Goal: Book appointment/travel/reservation

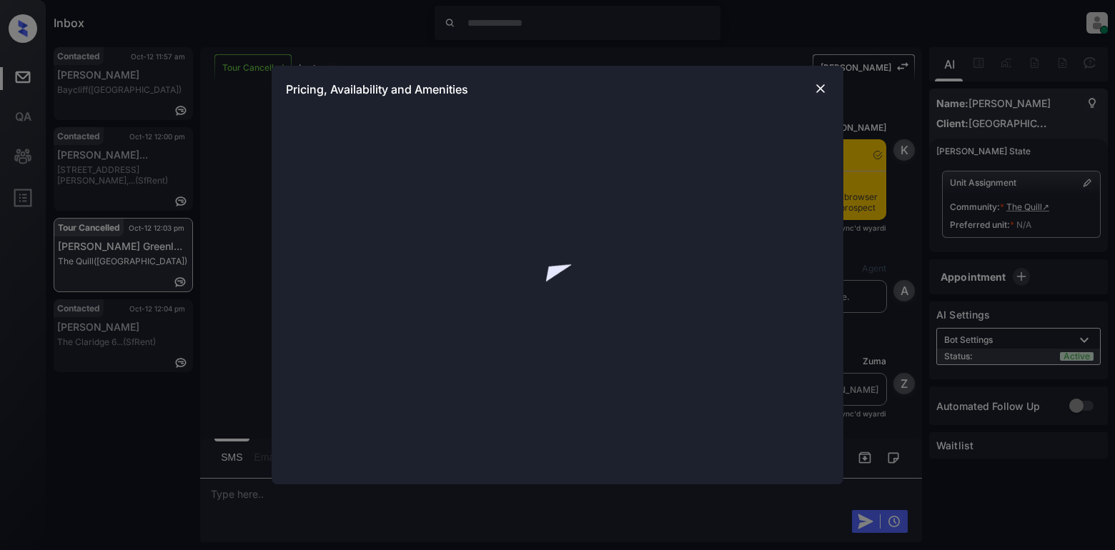
scroll to position [1837, 0]
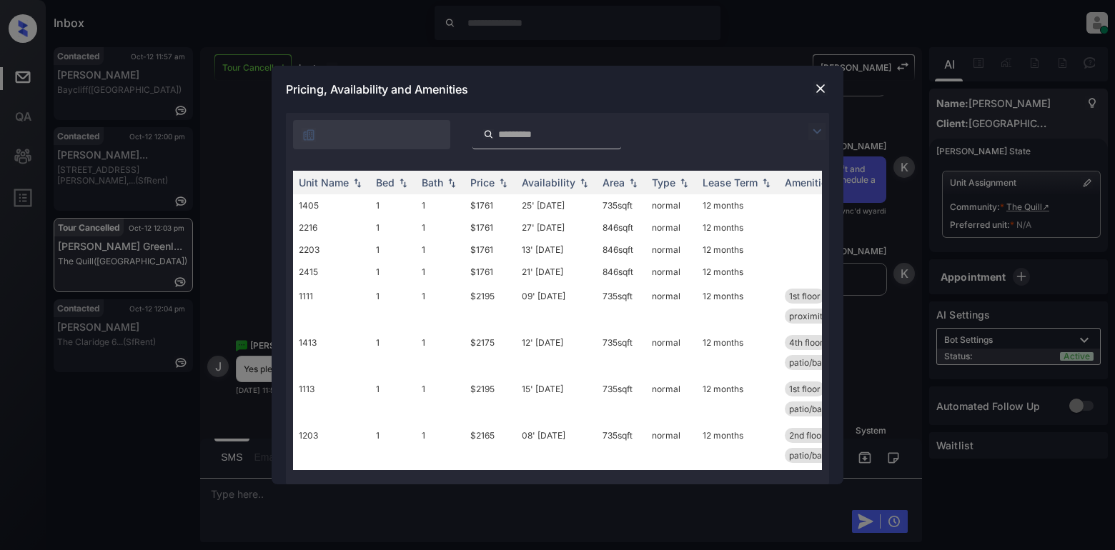
click at [820, 134] on img at bounding box center [817, 131] width 17 height 17
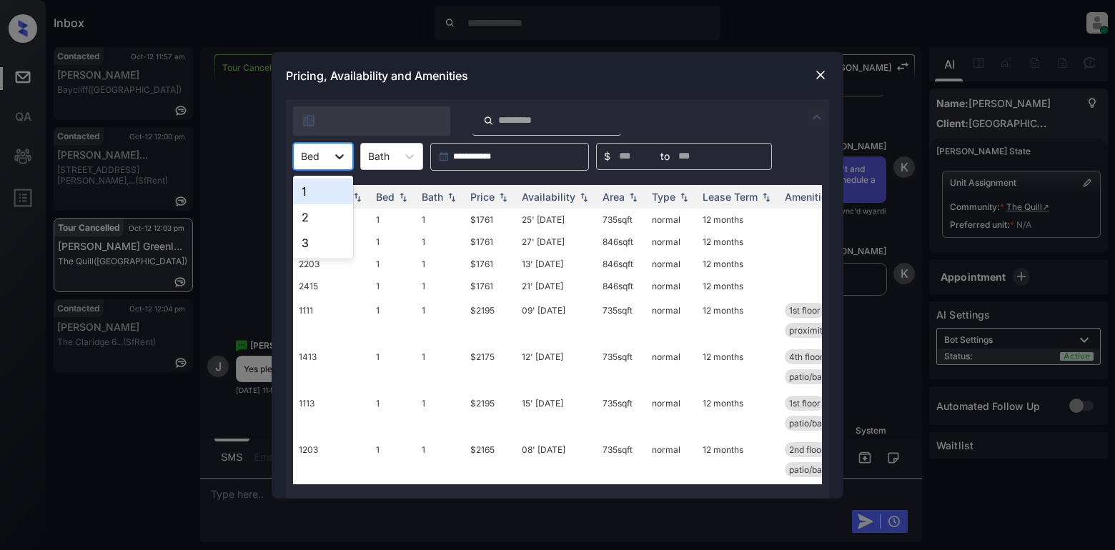
click at [341, 162] on icon at bounding box center [339, 156] width 14 height 14
drag, startPoint x: 302, startPoint y: 191, endPoint x: 362, endPoint y: 189, distance: 60.1
click at [313, 194] on div "1" at bounding box center [323, 192] width 60 height 26
click at [500, 202] on div "Price" at bounding box center [490, 197] width 40 height 12
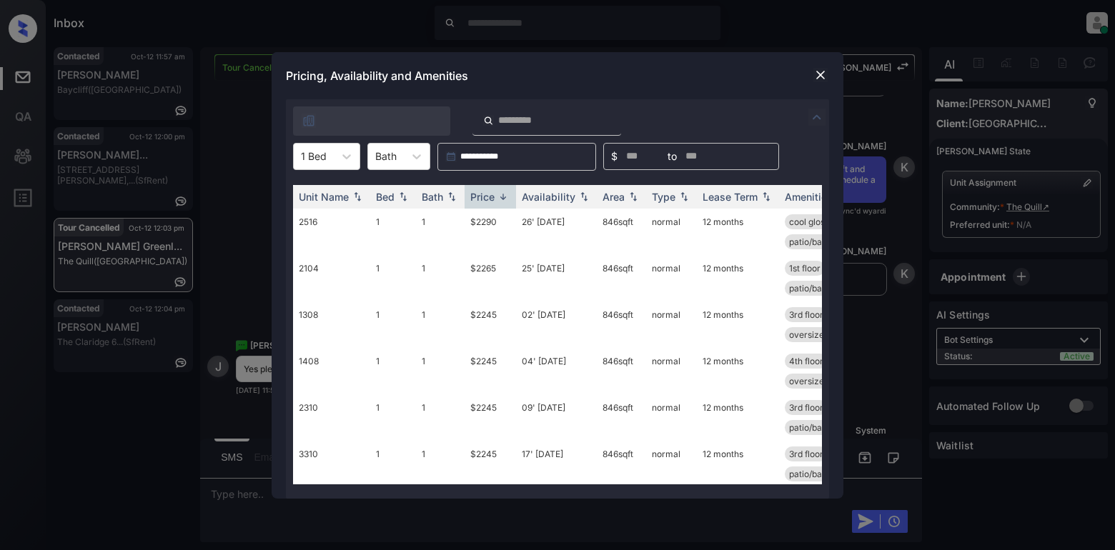
drag, startPoint x: 500, startPoint y: 202, endPoint x: 582, endPoint y: 178, distance: 84.8
click at [504, 200] on img at bounding box center [503, 197] width 14 height 11
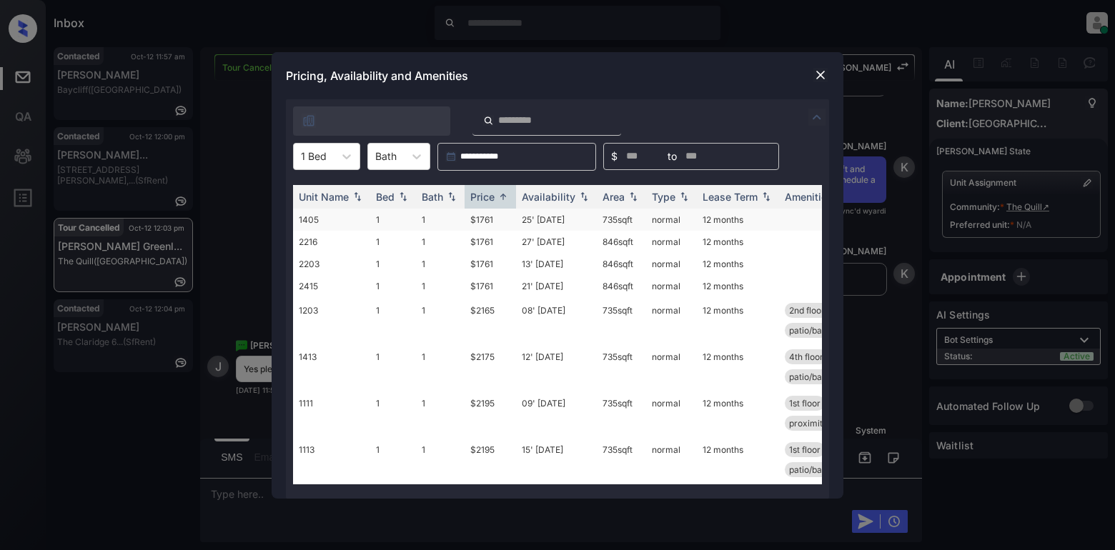
click at [478, 221] on td "$1761" at bounding box center [490, 220] width 51 height 22
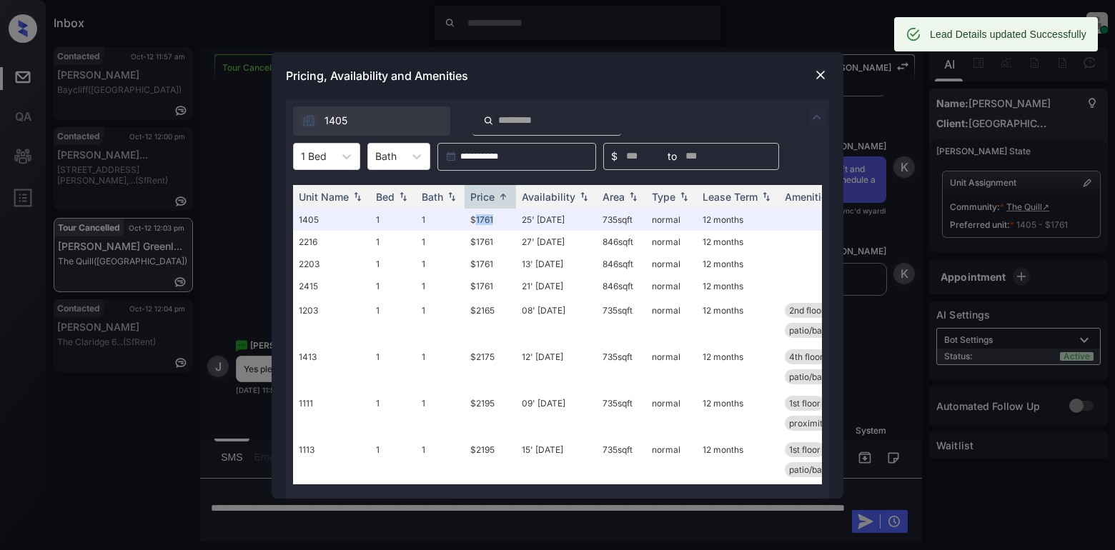
click at [816, 79] on img at bounding box center [821, 75] width 14 height 14
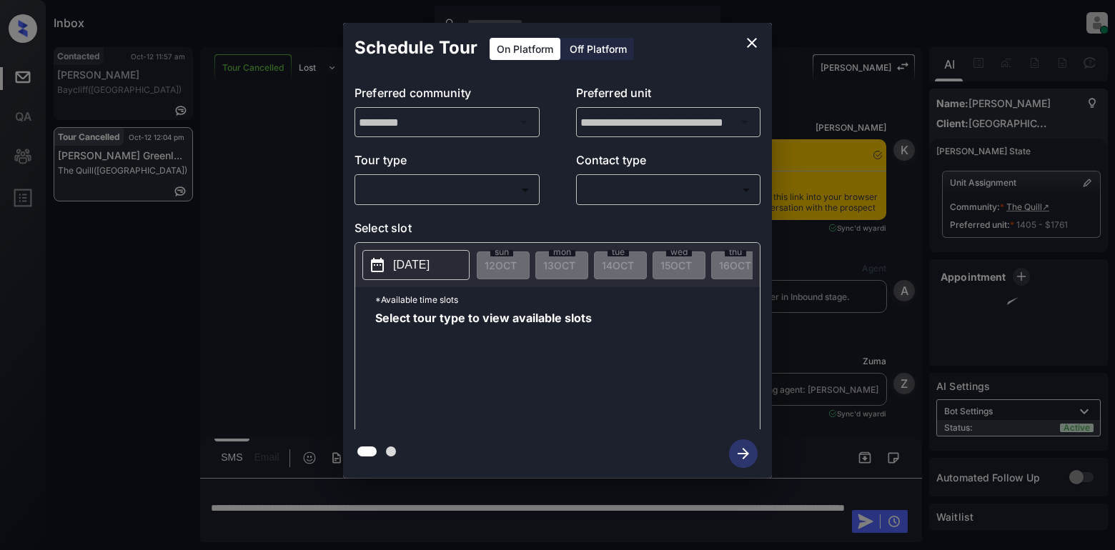
scroll to position [3559, 0]
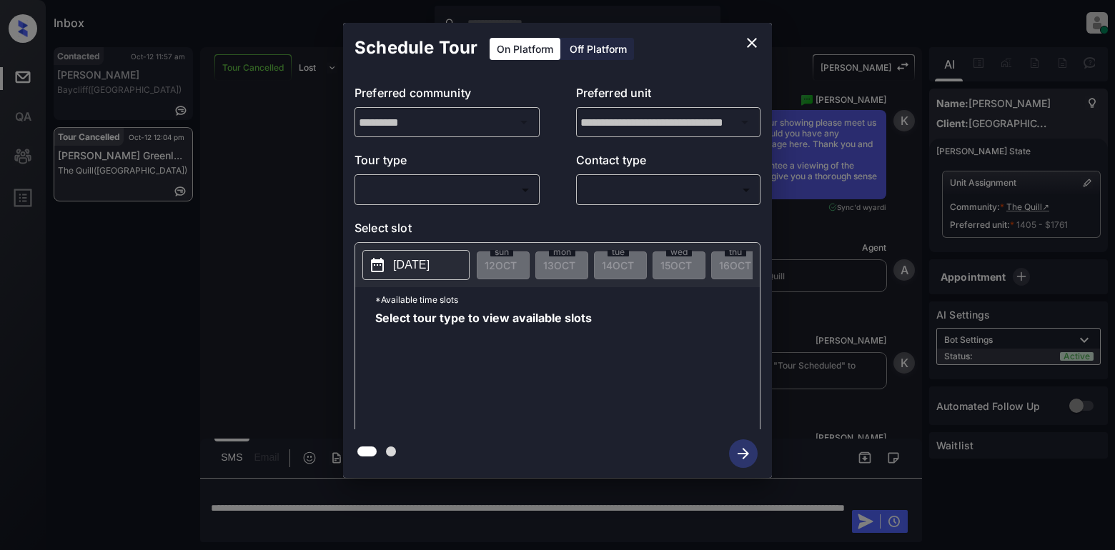
click at [430, 191] on body "Inbox Lyzzelle M. Ceralde Online Set yourself offline Set yourself on break Pro…" at bounding box center [557, 275] width 1115 height 550
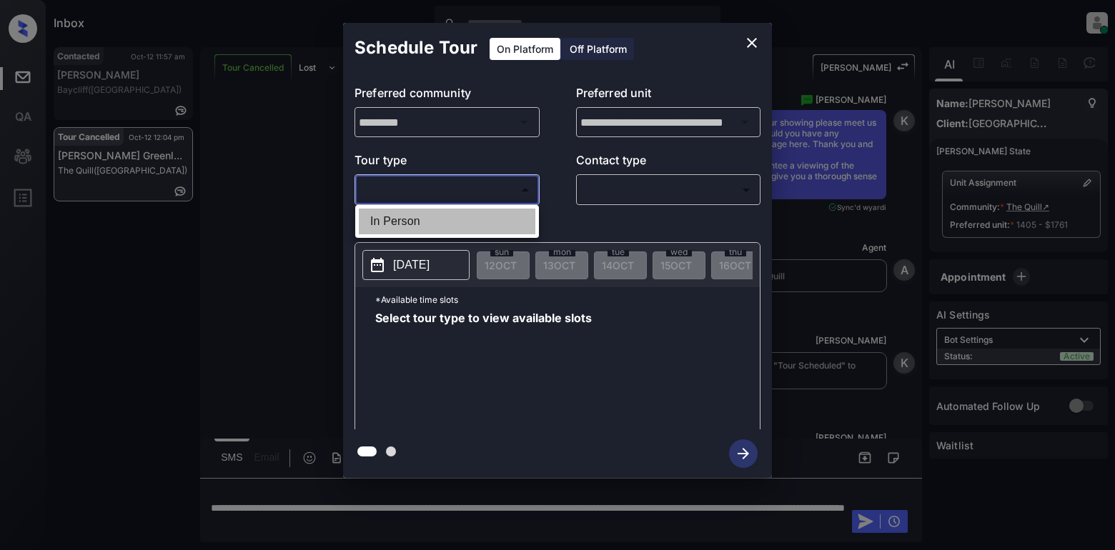
drag, startPoint x: 392, startPoint y: 214, endPoint x: 440, endPoint y: 217, distance: 47.3
click at [393, 216] on li "In Person" at bounding box center [447, 222] width 177 height 26
type input "********"
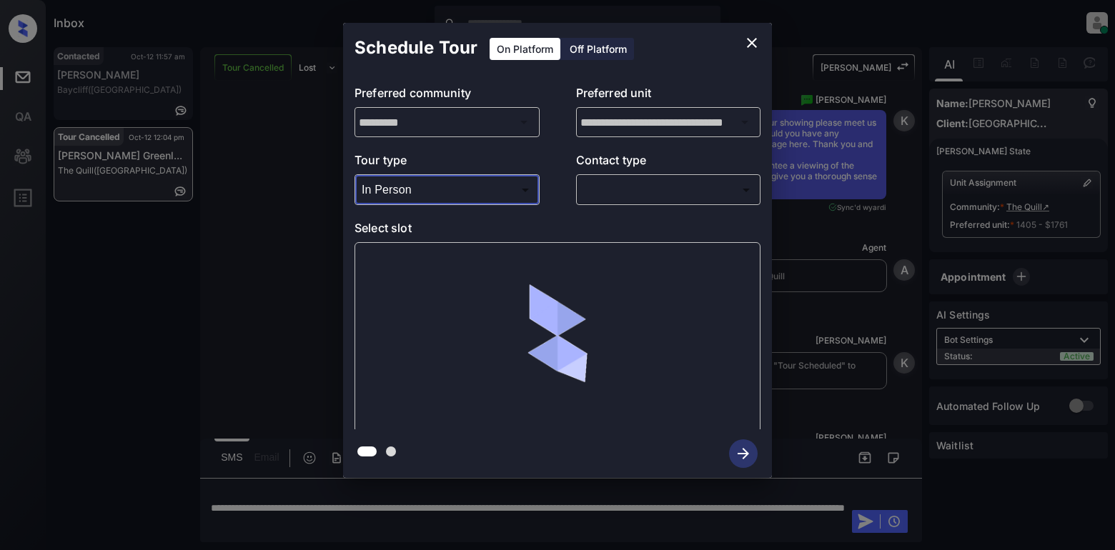
click at [609, 192] on body "Inbox Lyzzelle M. Ceralde Online Set yourself offline Set yourself on break Pro…" at bounding box center [557, 275] width 1115 height 550
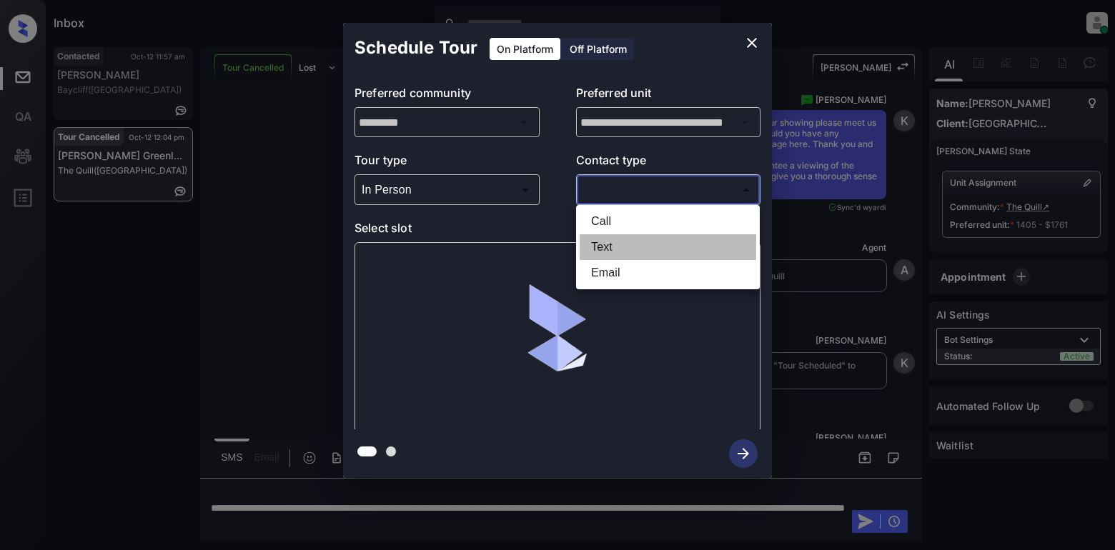
click at [627, 243] on li "Text" at bounding box center [668, 247] width 177 height 26
type input "****"
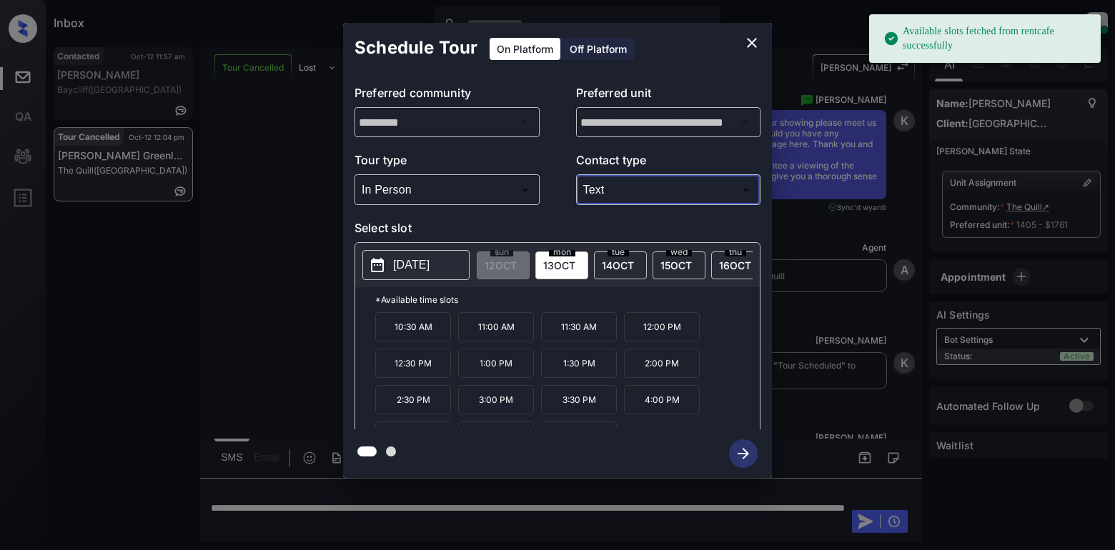
drag, startPoint x: 439, startPoint y: 282, endPoint x: 462, endPoint y: 265, distance: 28.2
click at [440, 280] on div "[DATE]" at bounding box center [415, 265] width 107 height 30
drag, startPoint x: 383, startPoint y: 258, endPoint x: 398, endPoint y: 258, distance: 15.0
click at [390, 258] on button "[DATE]" at bounding box center [415, 265] width 107 height 30
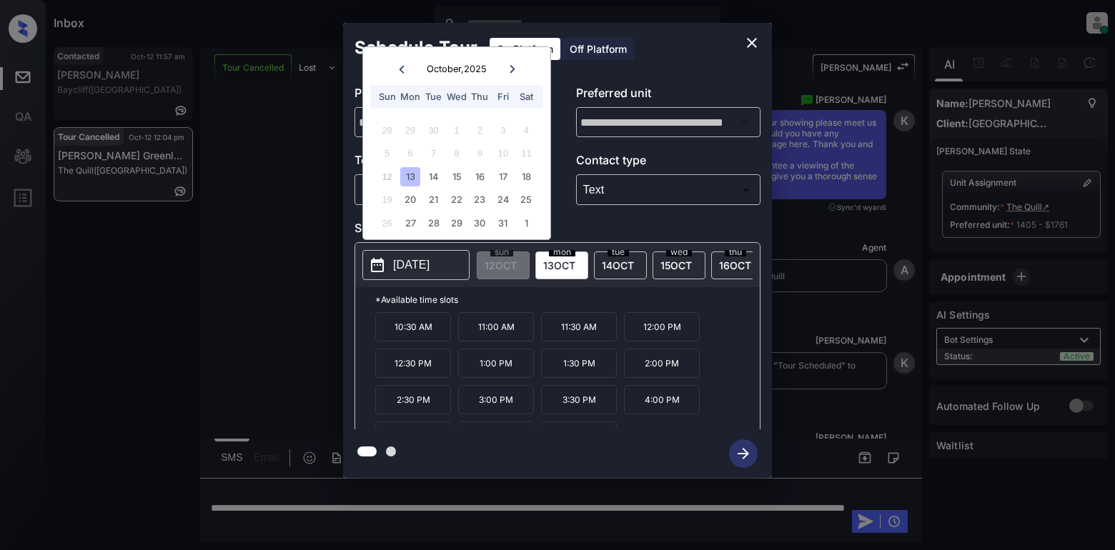
click at [746, 43] on icon "close" at bounding box center [751, 42] width 17 height 17
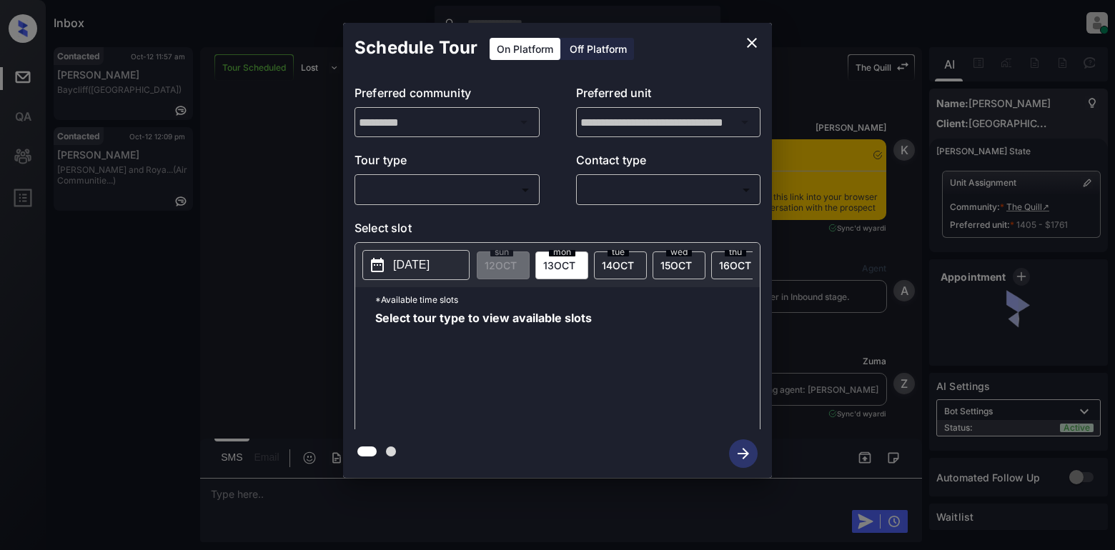
scroll to position [5780, 0]
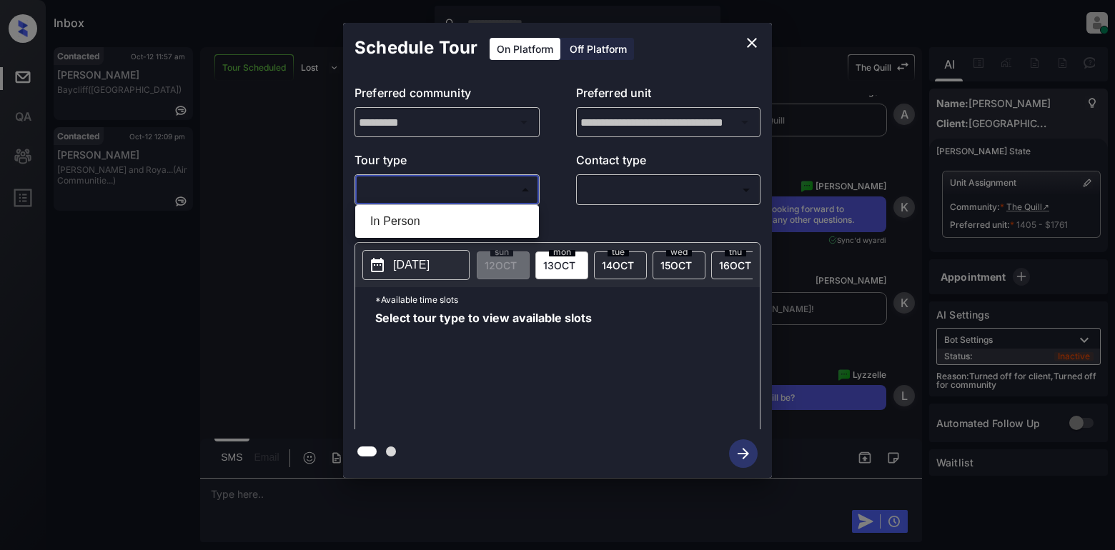
click at [445, 189] on body "Inbox Lyzzelle M. Ceralde Online Set yourself offline Set yourself on break Pro…" at bounding box center [557, 275] width 1115 height 550
drag, startPoint x: 425, startPoint y: 227, endPoint x: 514, endPoint y: 199, distance: 92.7
click at [428, 227] on li "In Person" at bounding box center [447, 222] width 177 height 26
type input "********"
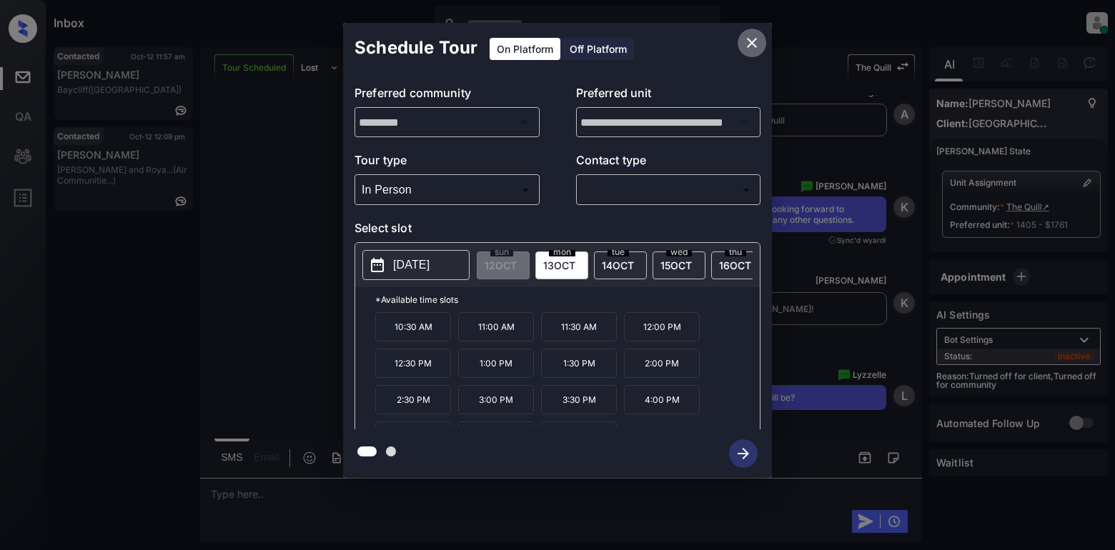
click at [746, 40] on icon "close" at bounding box center [751, 42] width 17 height 17
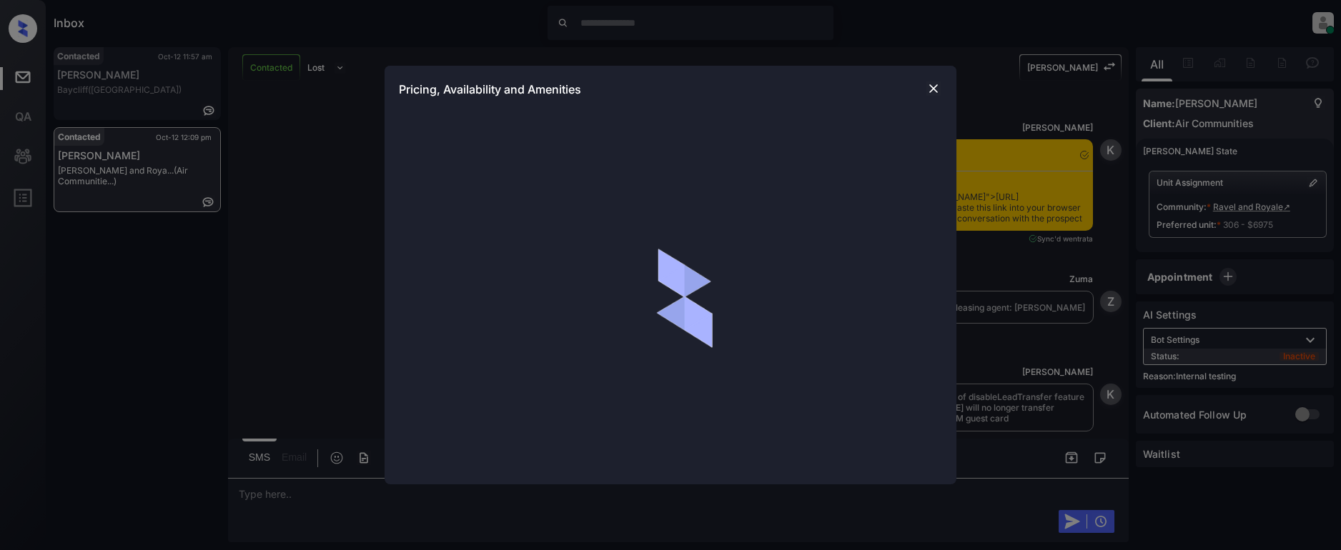
scroll to position [3130, 0]
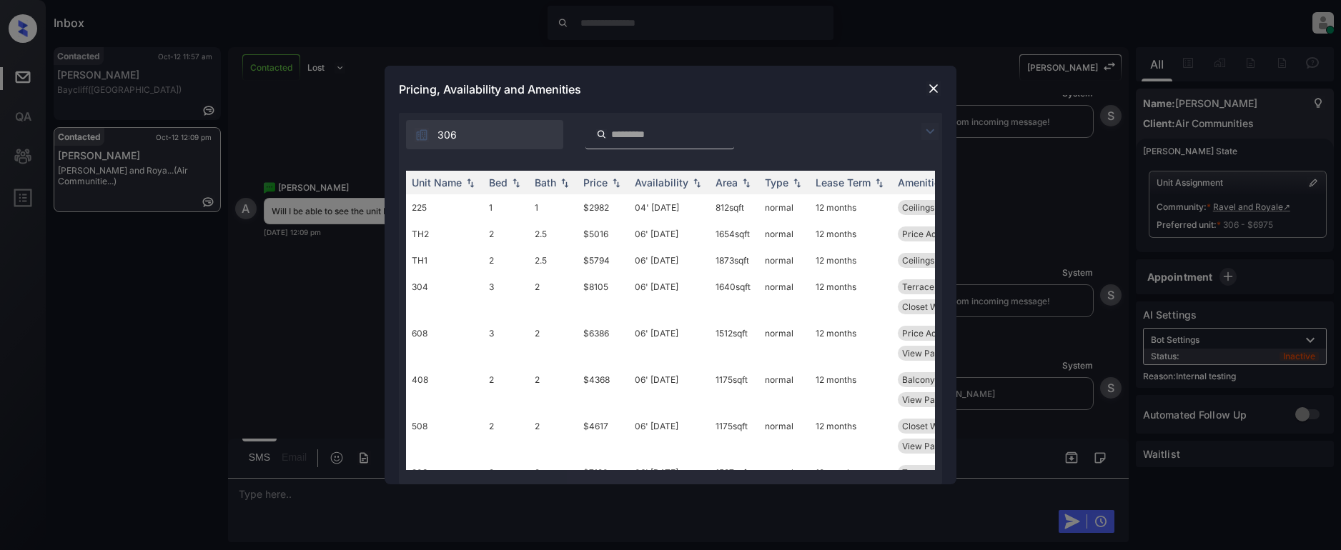
click at [929, 126] on img at bounding box center [930, 131] width 17 height 17
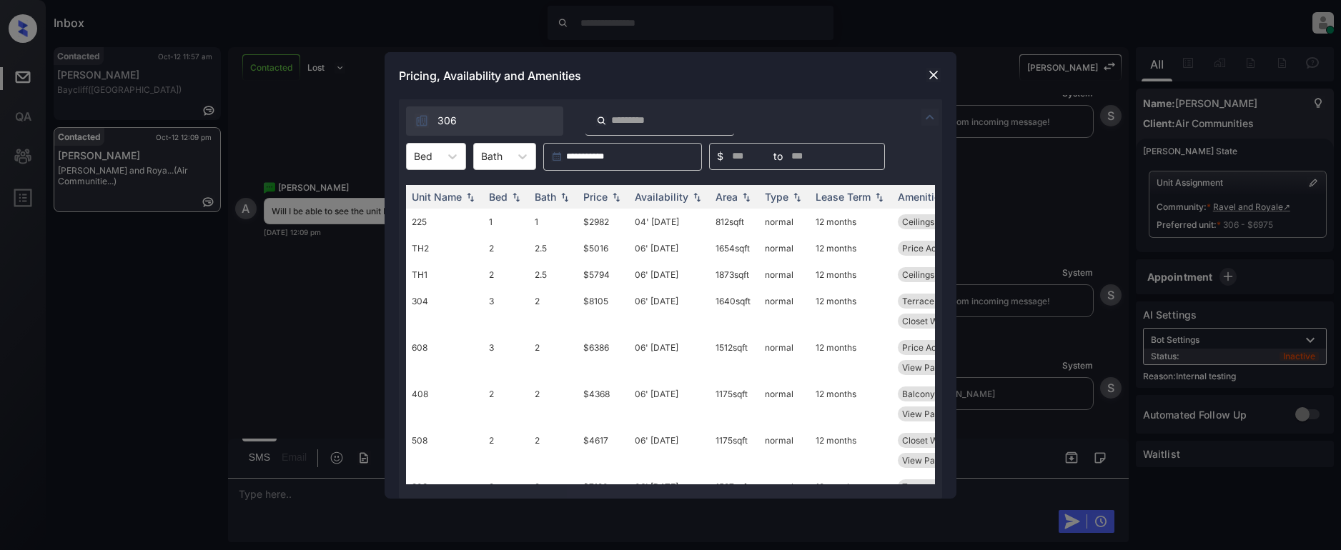
click at [928, 78] on img at bounding box center [934, 75] width 14 height 14
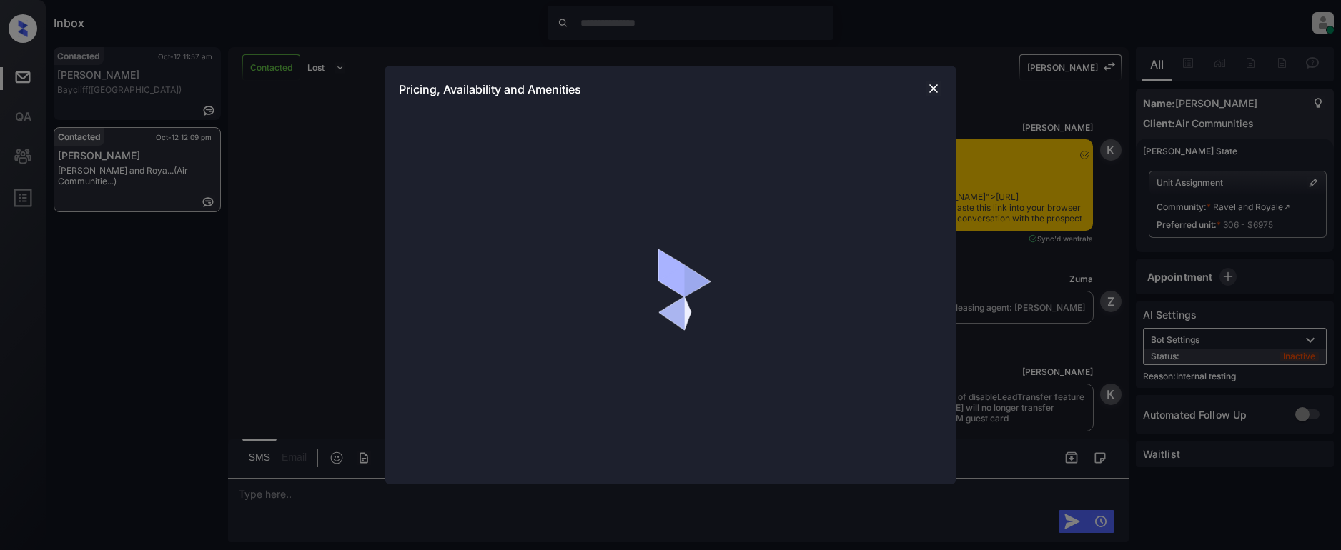
scroll to position [3130, 0]
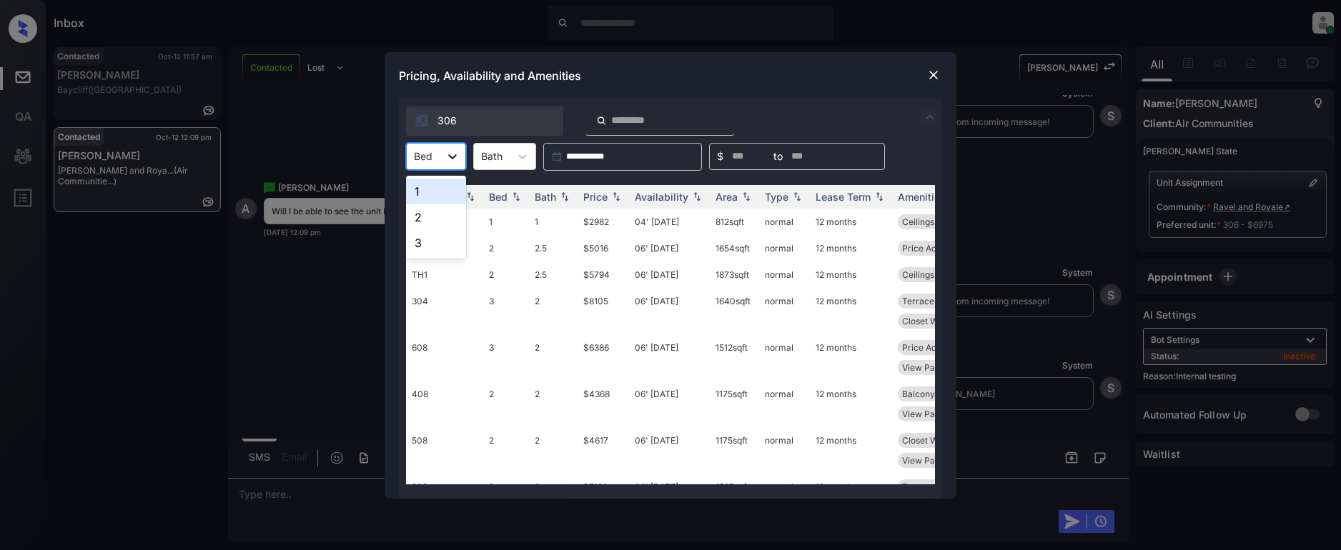
click at [455, 152] on icon at bounding box center [452, 156] width 14 height 14
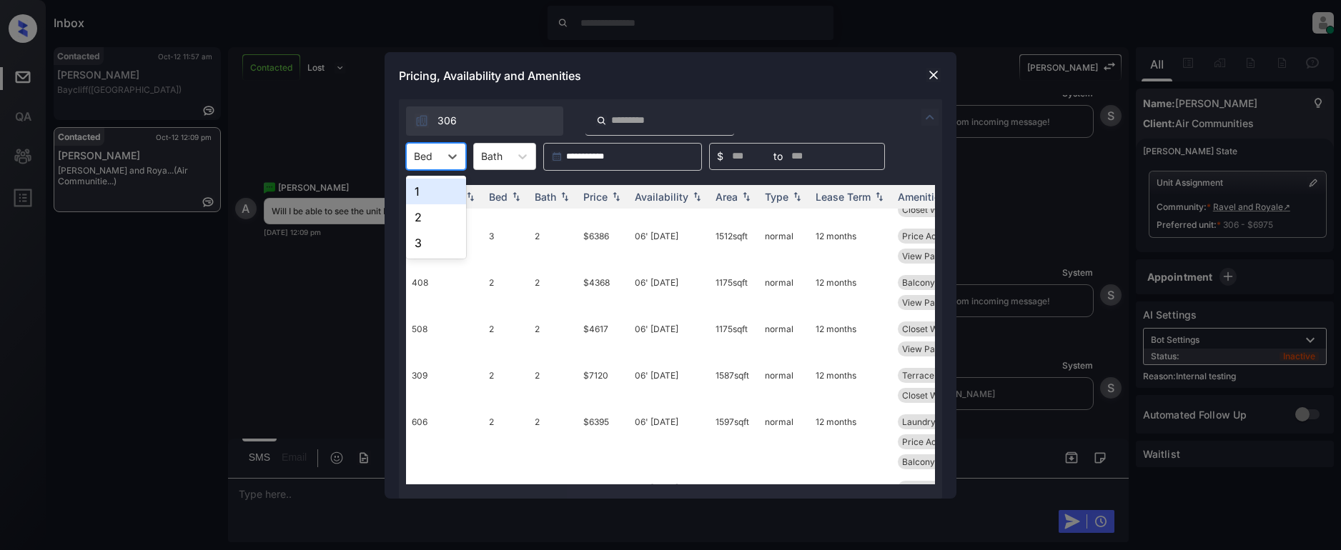
scroll to position [71, 0]
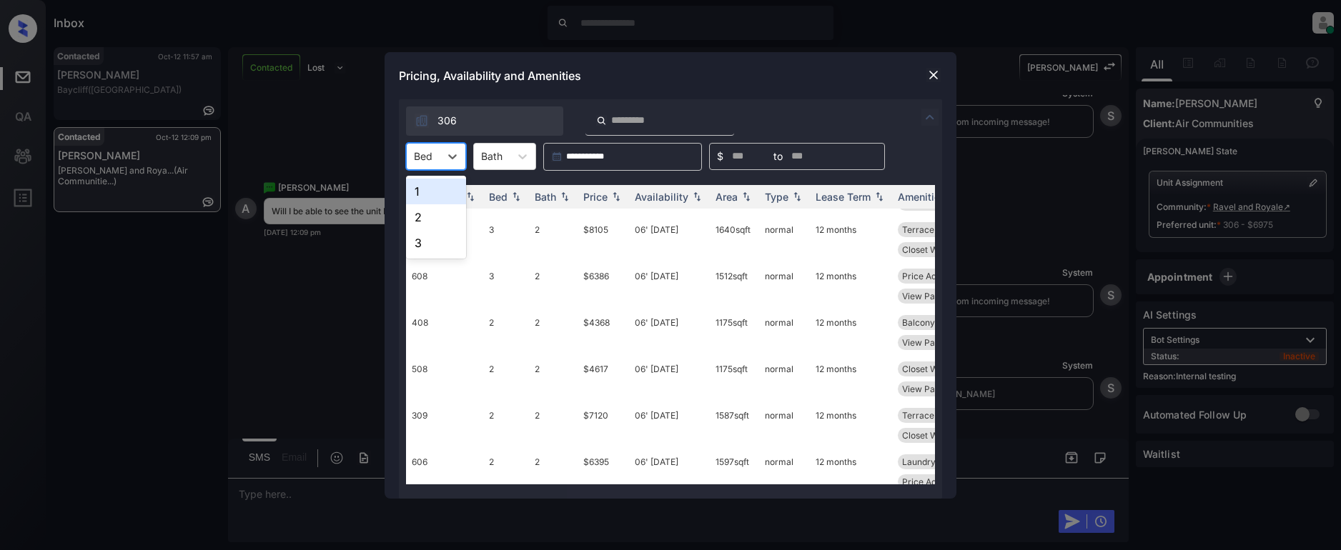
click at [448, 184] on div "1" at bounding box center [436, 192] width 60 height 26
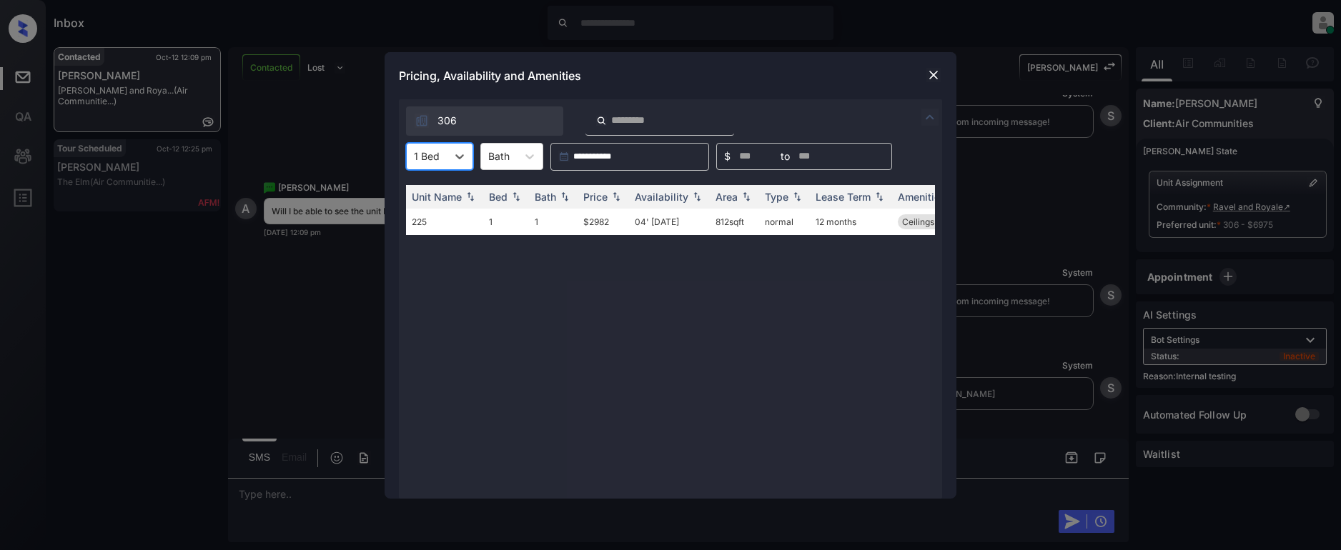
click at [440, 157] on div "1 Bed" at bounding box center [427, 156] width 40 height 21
click at [438, 219] on div "2" at bounding box center [439, 217] width 67 height 26
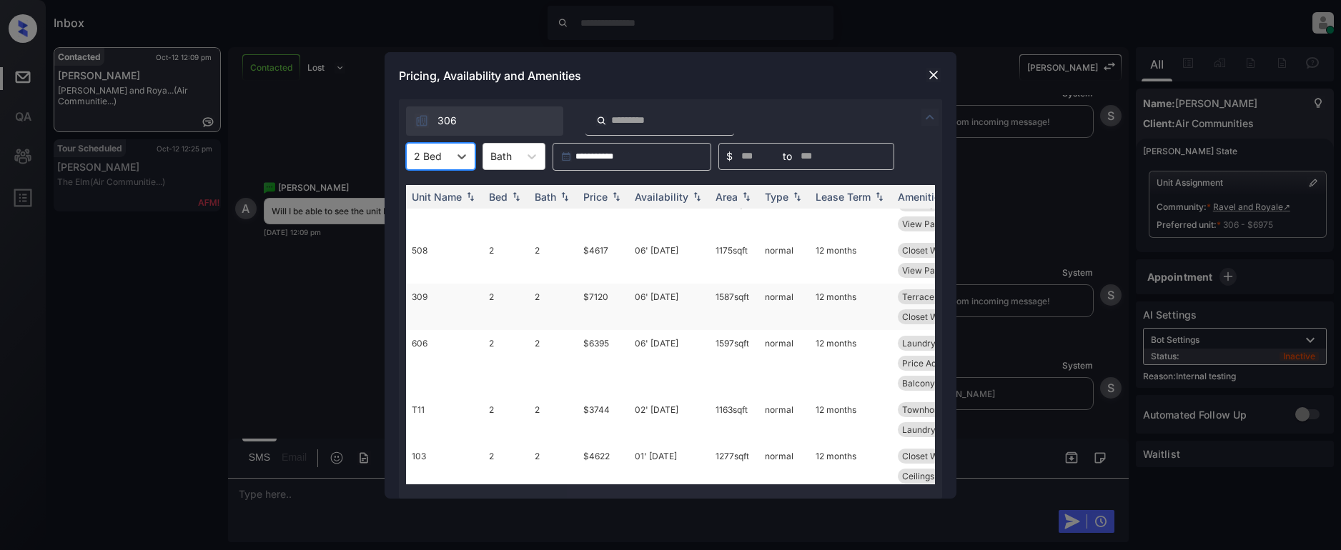
scroll to position [71, 0]
click at [618, 197] on img at bounding box center [616, 197] width 14 height 10
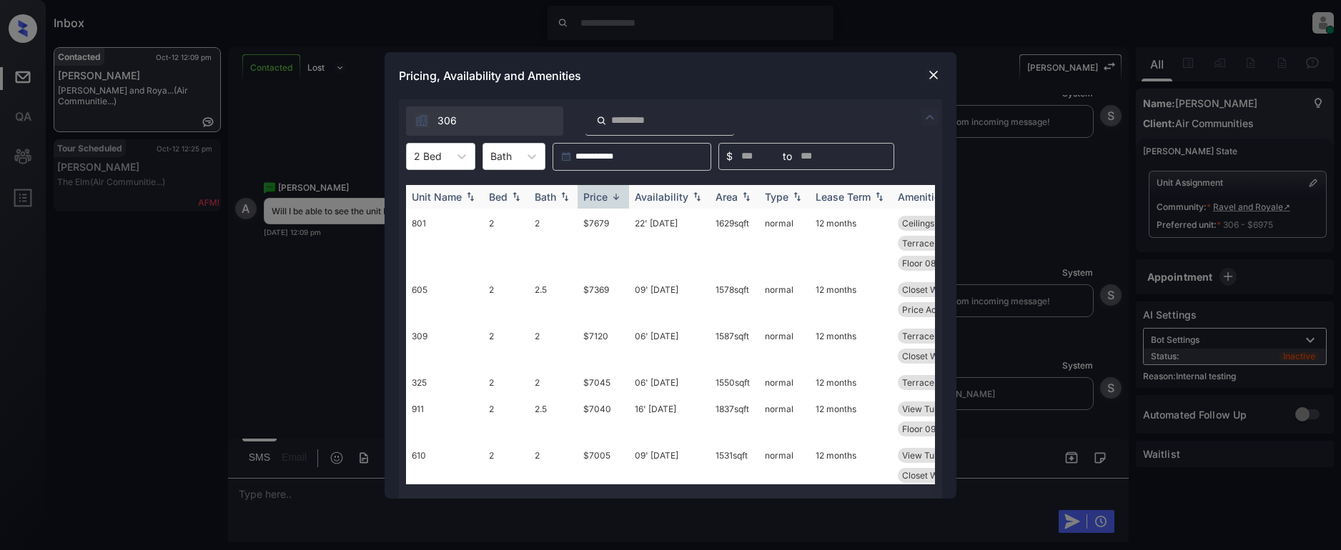
click at [618, 197] on img at bounding box center [616, 197] width 14 height 11
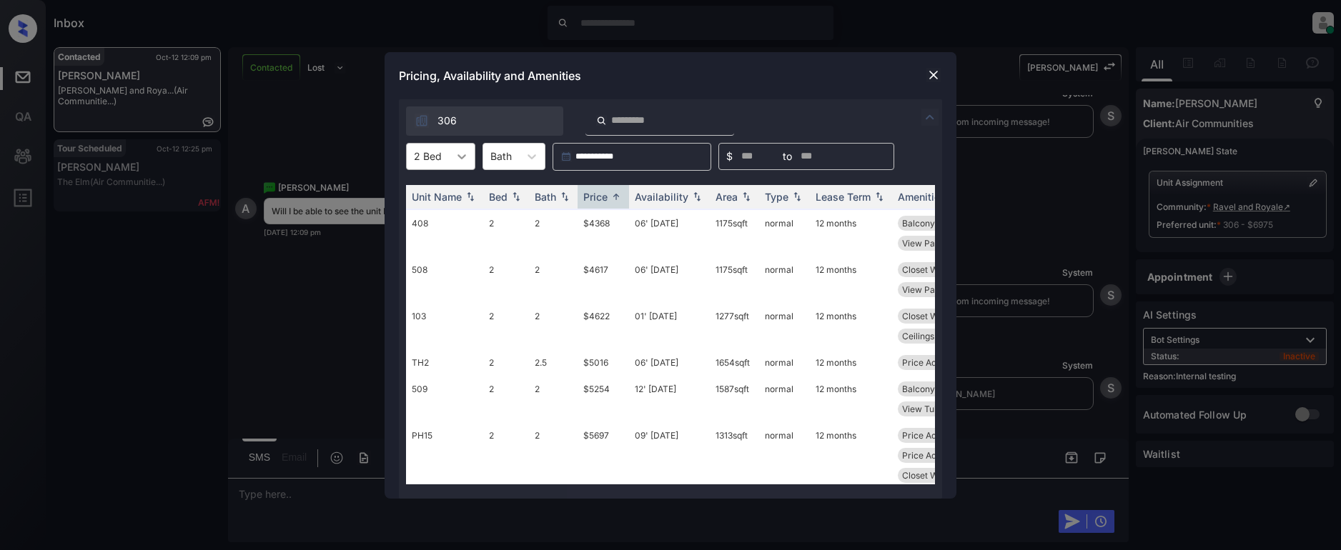
click at [458, 157] on icon at bounding box center [462, 156] width 14 height 14
drag, startPoint x: 430, startPoint y: 239, endPoint x: 450, endPoint y: 244, distance: 19.9
click at [430, 239] on div "3" at bounding box center [440, 243] width 69 height 26
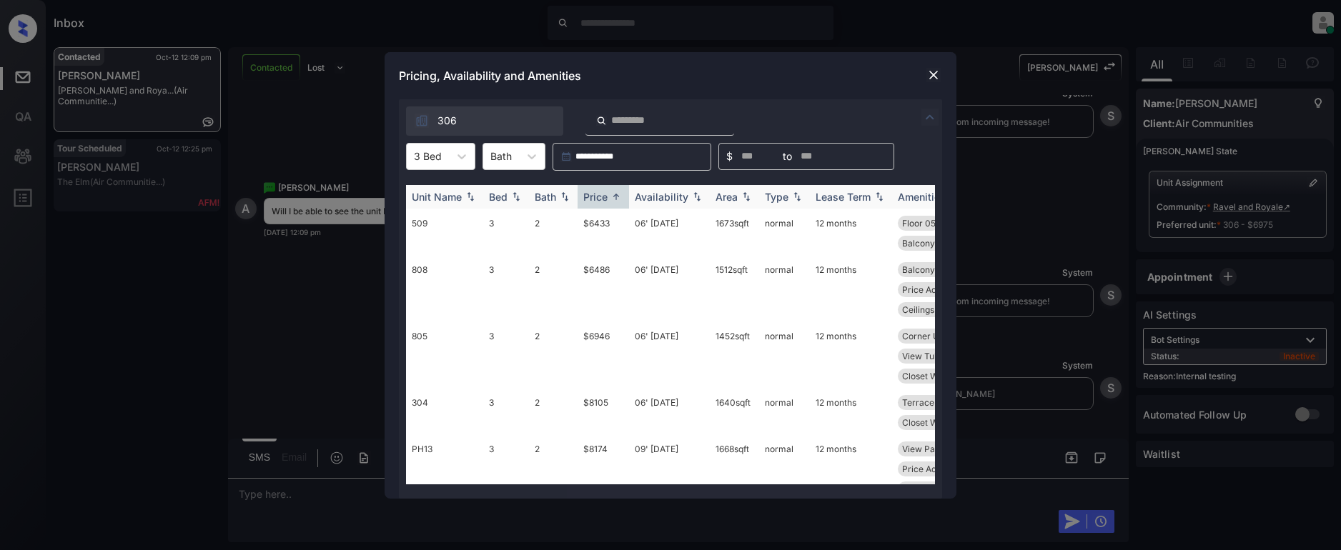
click at [611, 195] on img at bounding box center [616, 197] width 14 height 11
click at [611, 195] on img at bounding box center [616, 197] width 14 height 10
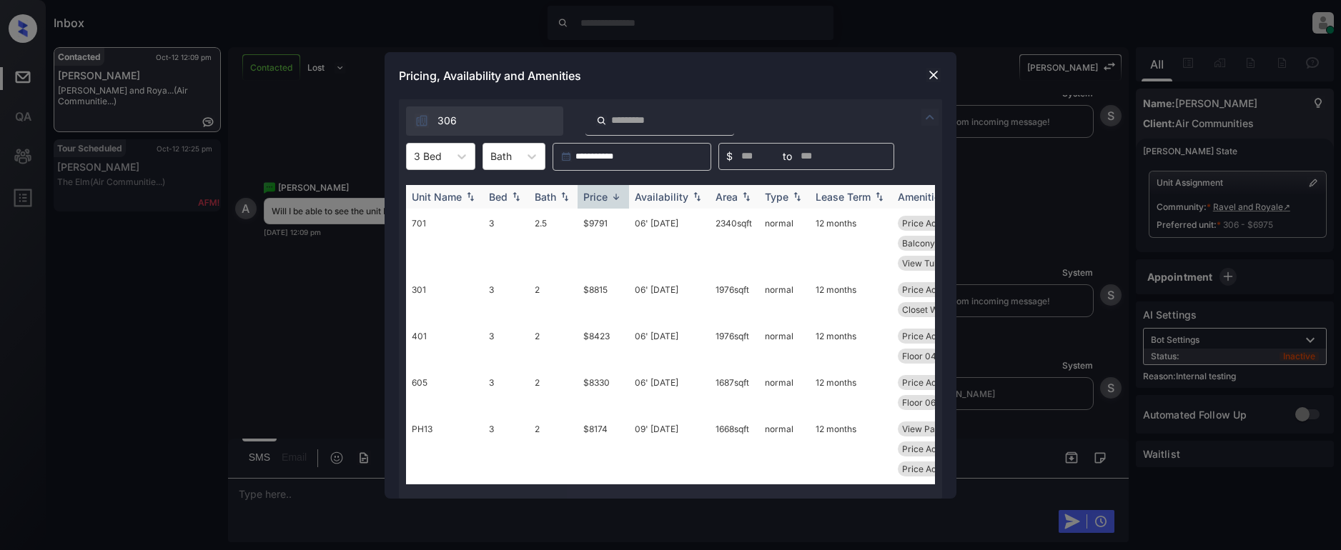
click at [611, 195] on img at bounding box center [616, 197] width 14 height 11
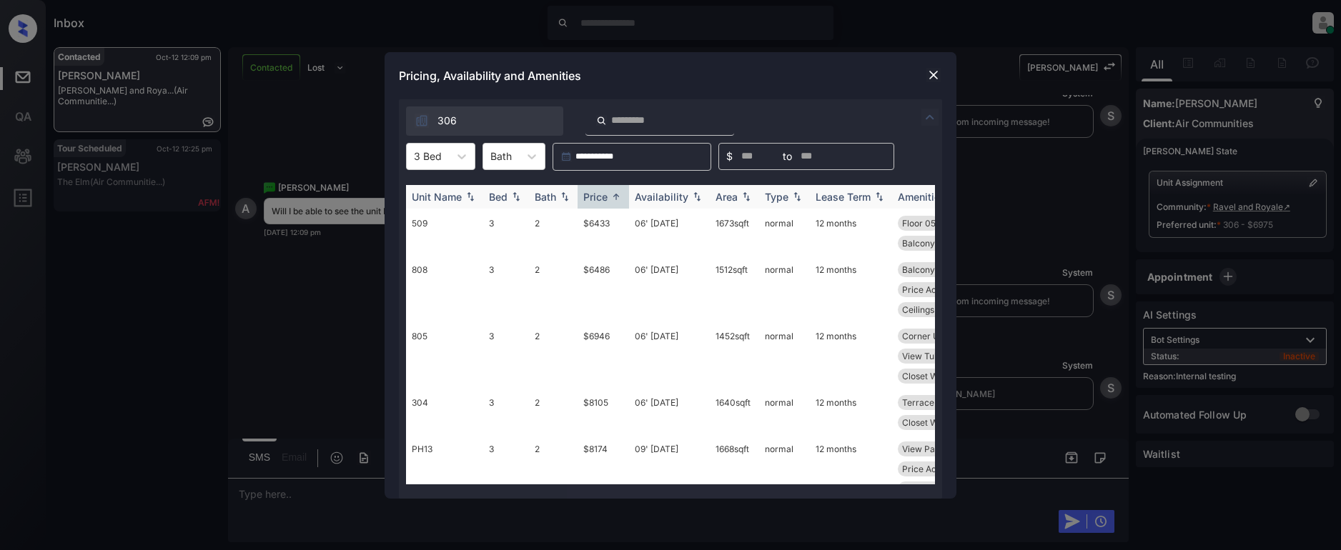
click at [461, 192] on div "Unit Name" at bounding box center [437, 197] width 50 height 12
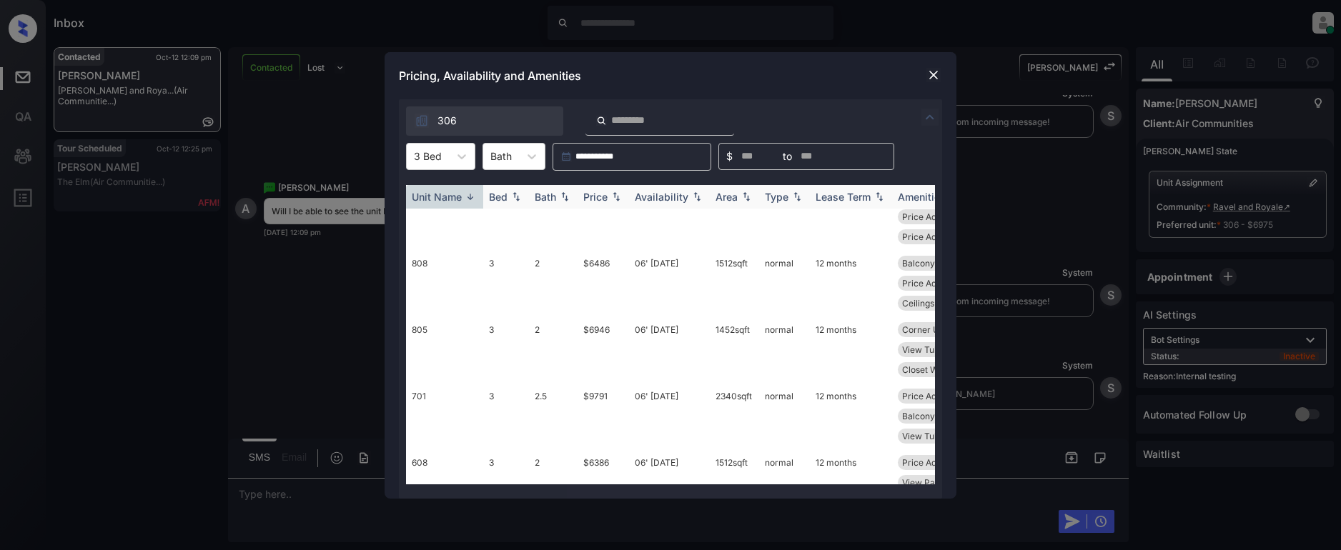
scroll to position [112, 0]
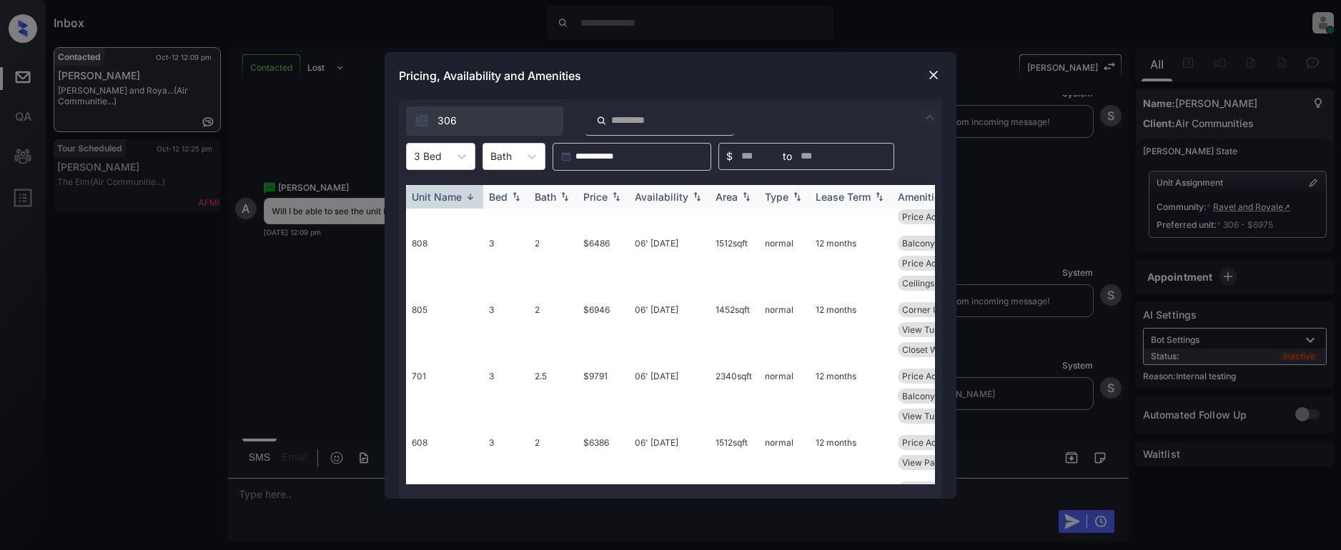
click at [450, 196] on div "Unit Name" at bounding box center [437, 197] width 50 height 12
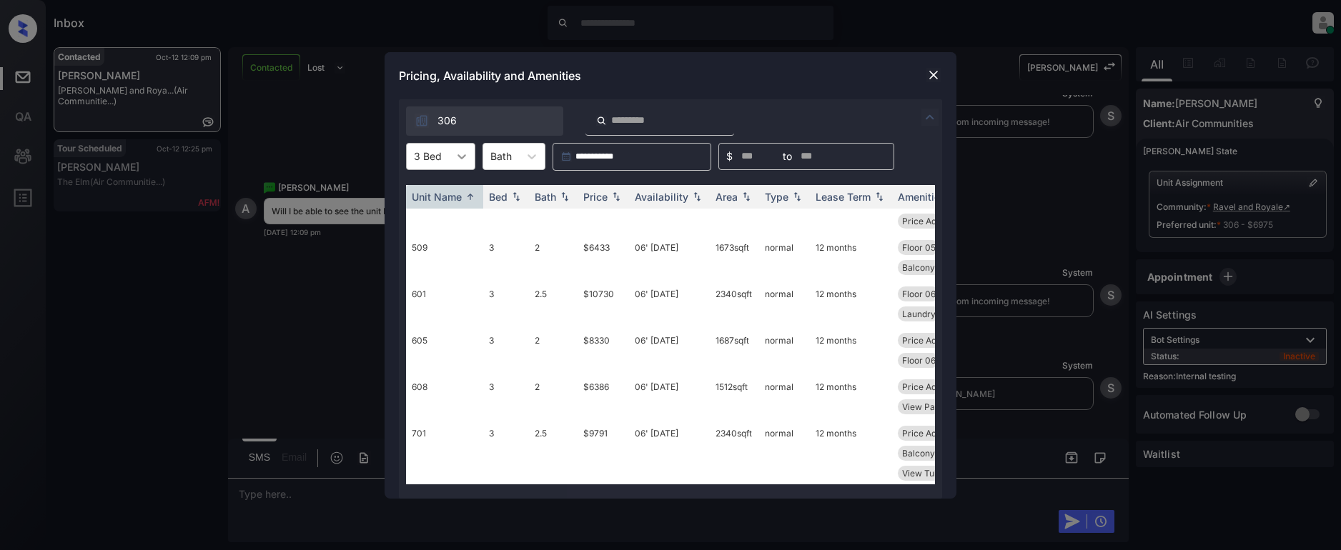
scroll to position [92, 0]
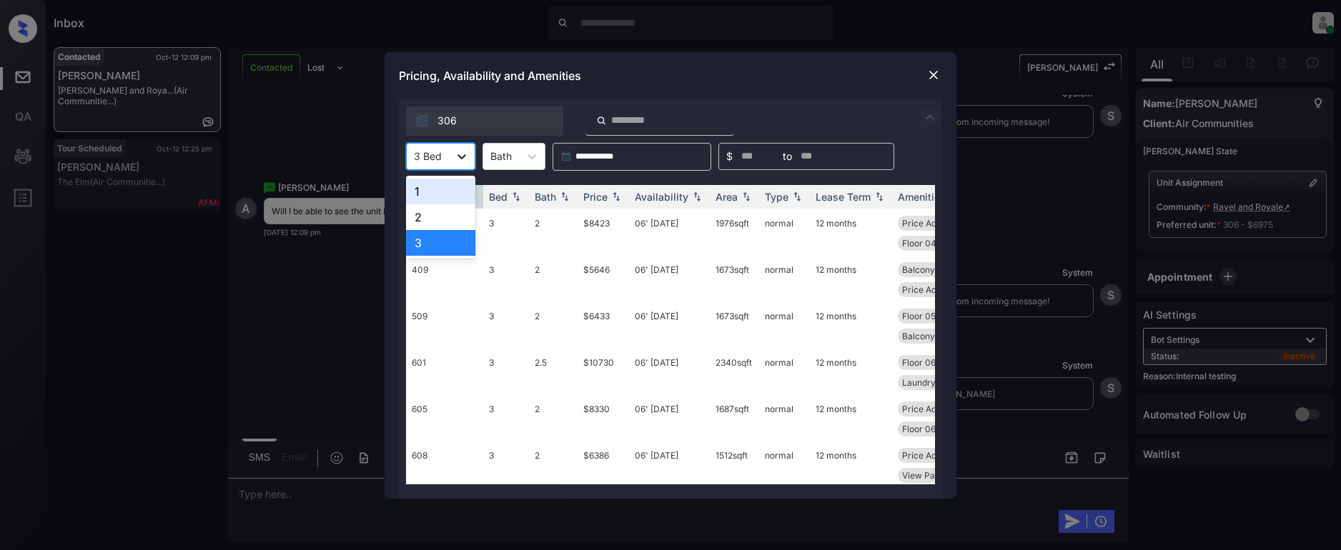
click at [465, 160] on icon at bounding box center [462, 156] width 14 height 14
click at [445, 221] on div "2" at bounding box center [440, 217] width 69 height 26
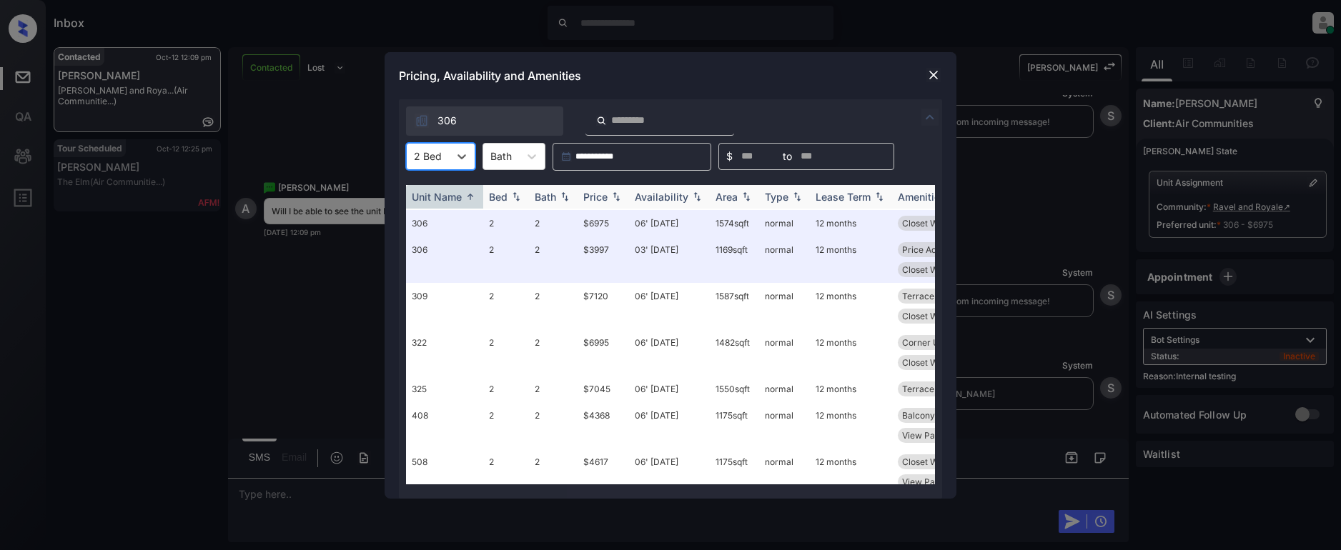
click at [470, 194] on img at bounding box center [470, 197] width 14 height 11
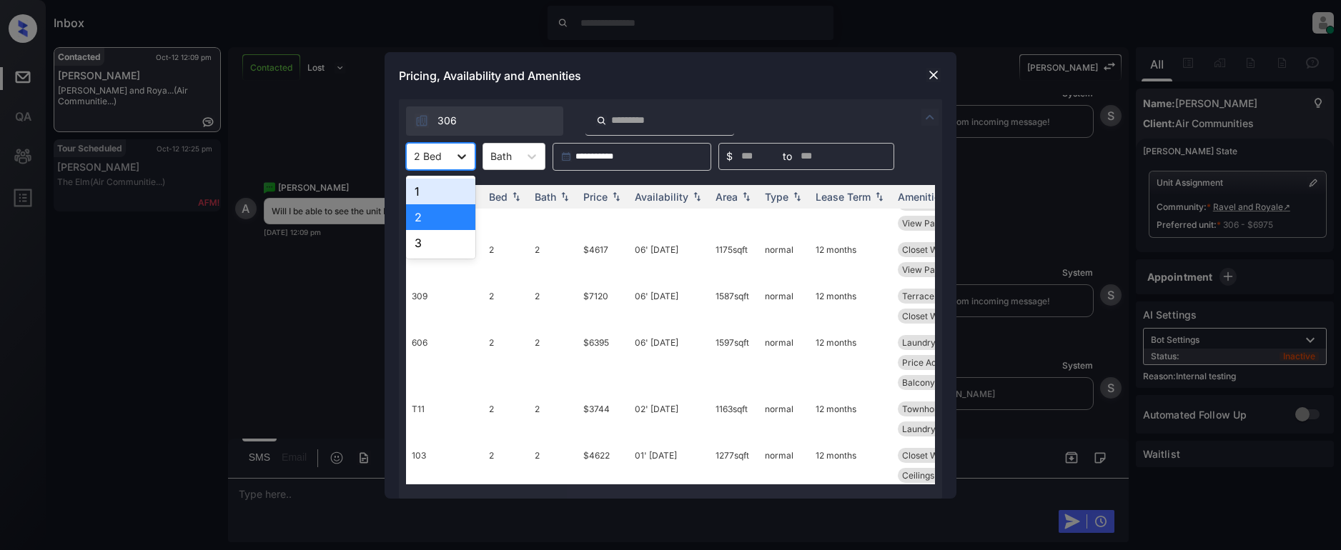
click at [461, 156] on icon at bounding box center [462, 156] width 14 height 14
click at [433, 216] on div "2" at bounding box center [440, 217] width 69 height 26
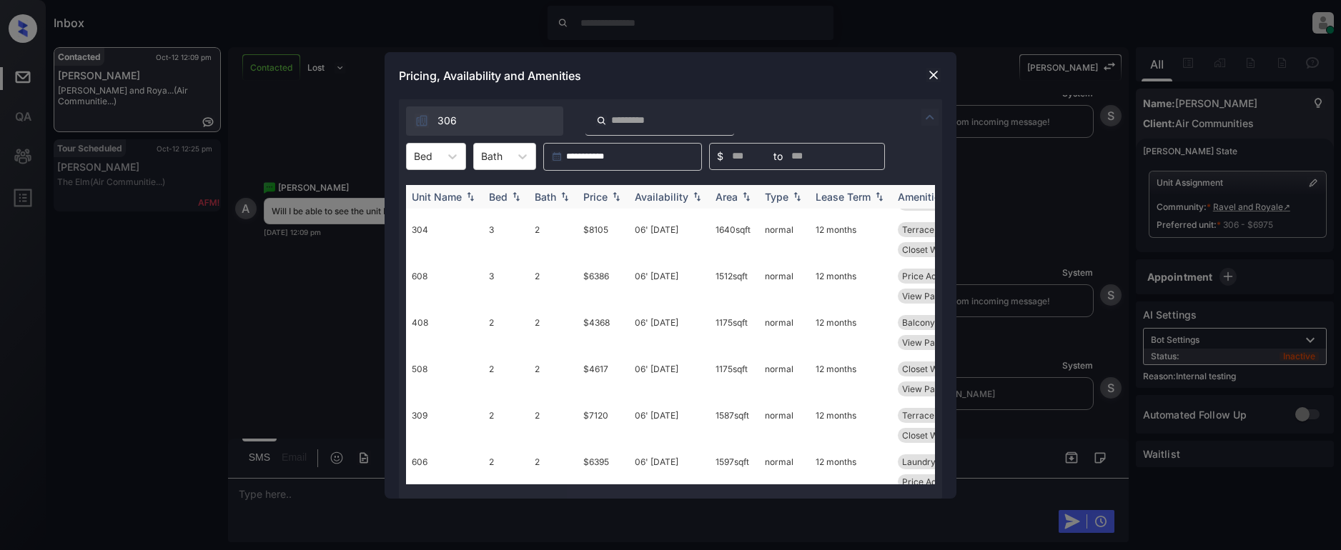
click at [455, 199] on div "Unit Name" at bounding box center [437, 197] width 50 height 12
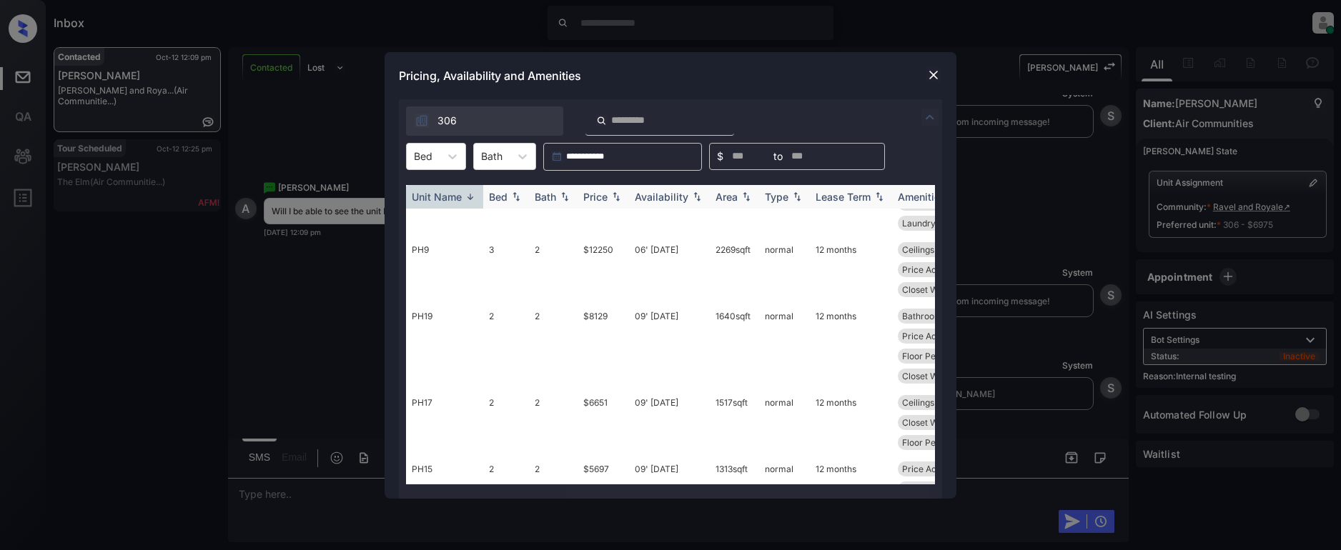
click at [454, 199] on div "Unit Name" at bounding box center [437, 197] width 50 height 12
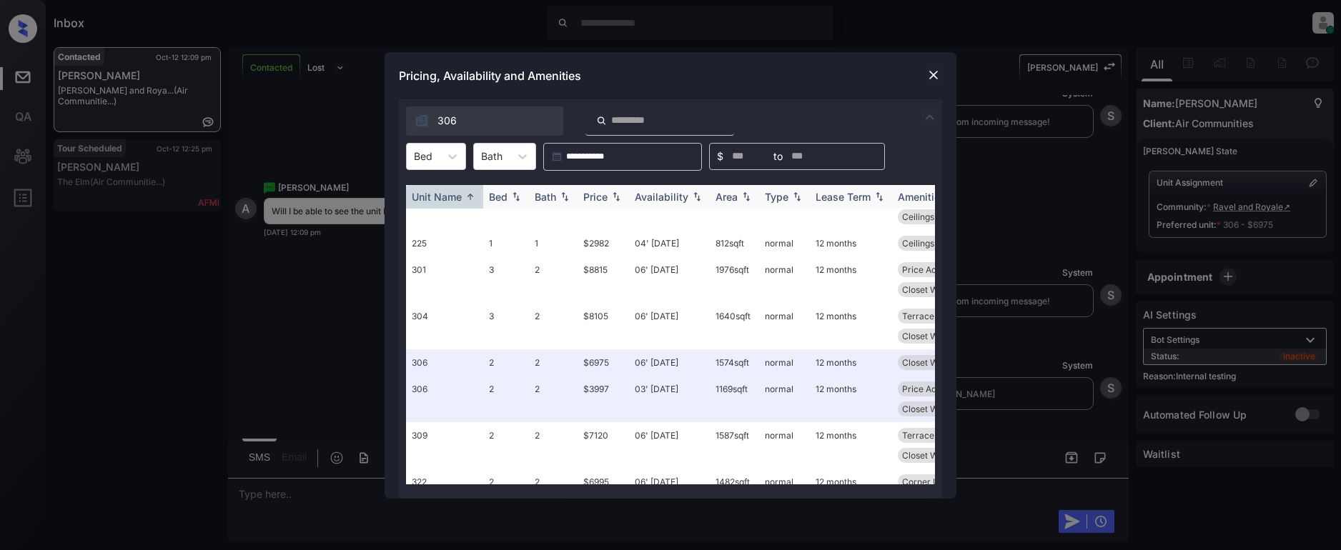
scroll to position [92, 0]
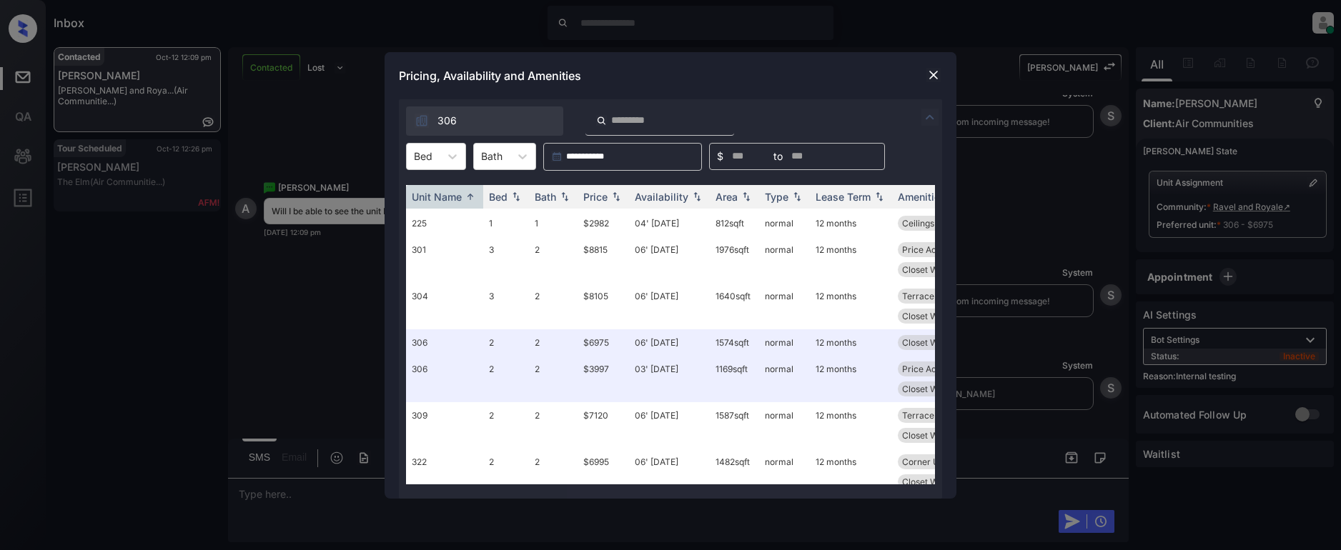
click at [932, 77] on img at bounding box center [934, 75] width 14 height 14
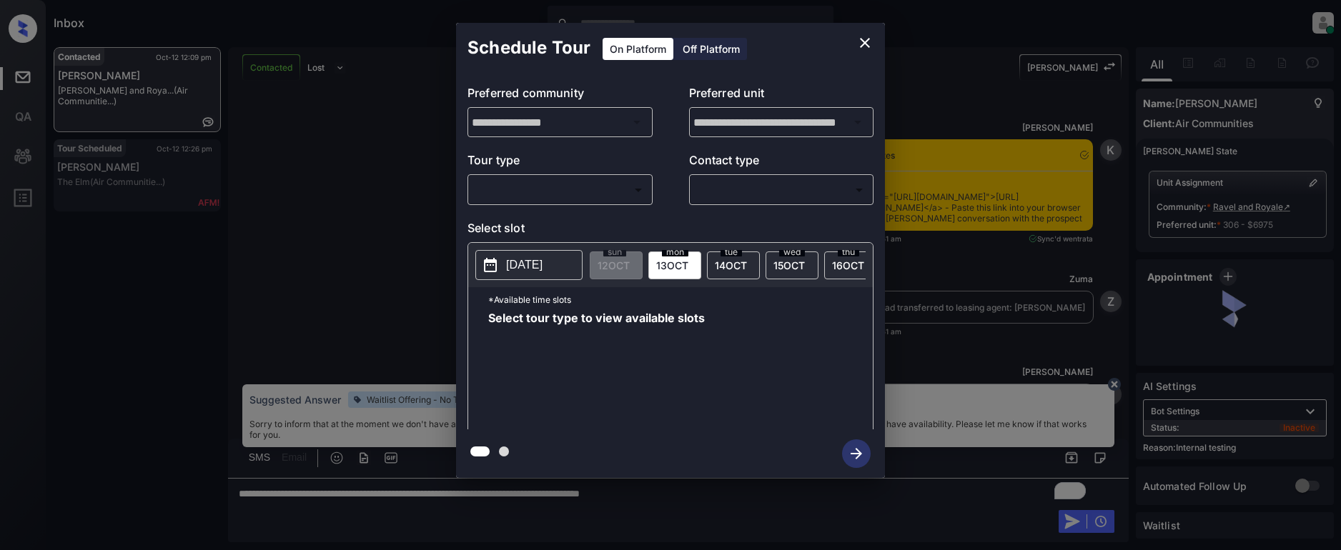
scroll to position [3130, 0]
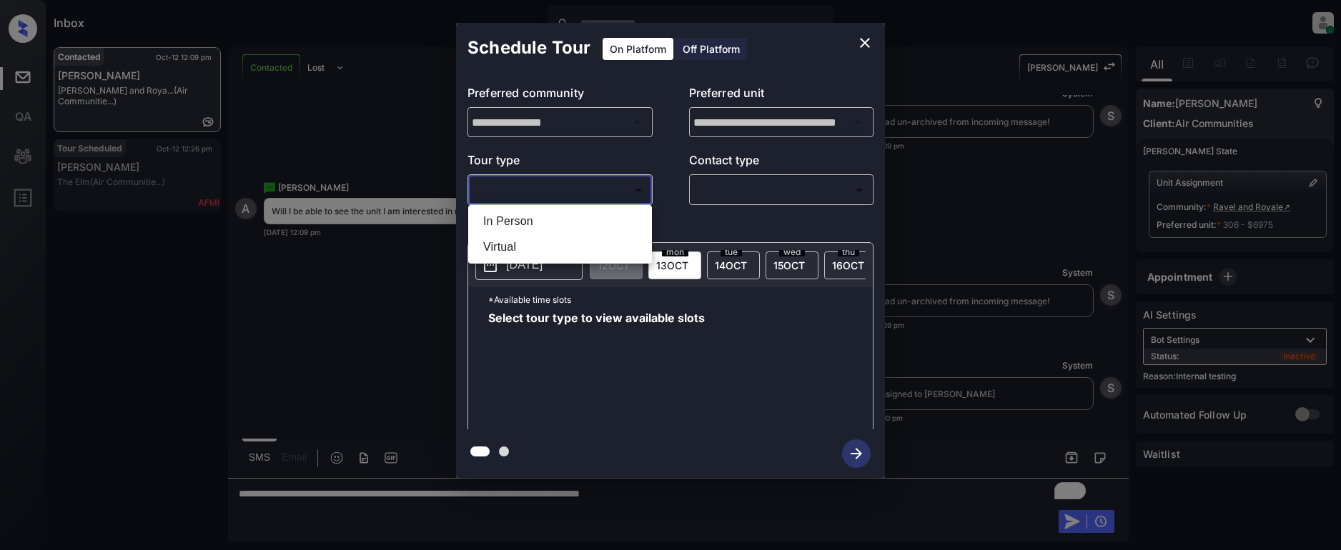
click at [538, 192] on body "Inbox Lyzzelle [PERSON_NAME] Online Set yourself offline Set yourself on break …" at bounding box center [670, 275] width 1341 height 550
drag, startPoint x: 504, startPoint y: 251, endPoint x: 616, endPoint y: 222, distance: 115.1
click at [505, 251] on li "Virtual" at bounding box center [560, 247] width 177 height 26
type input "*******"
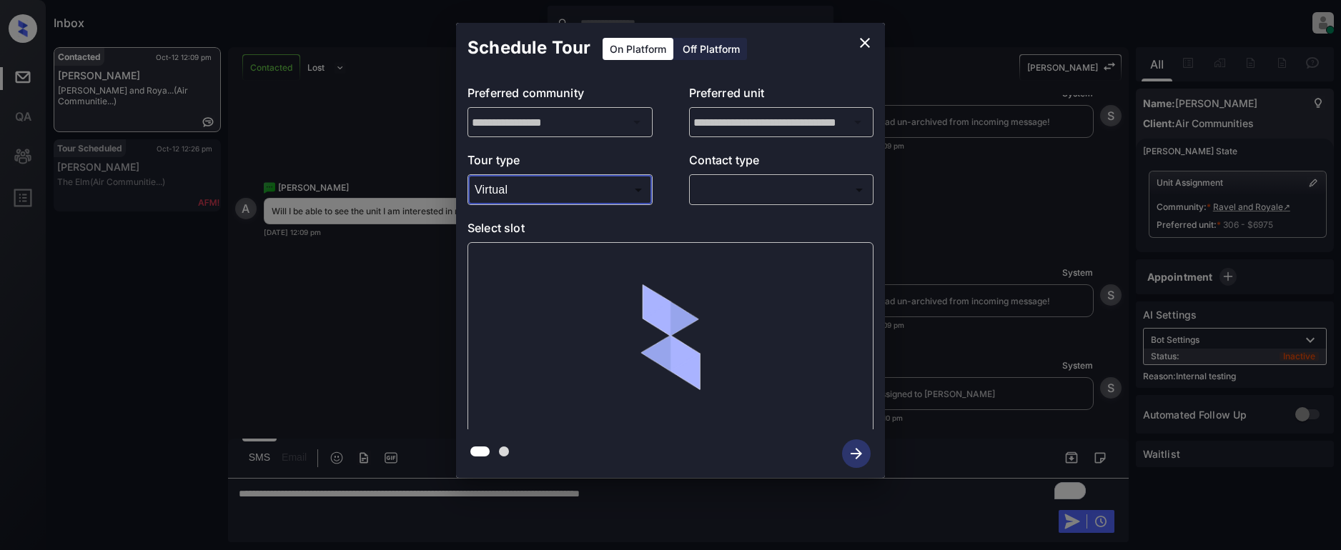
click at [716, 192] on body "Inbox Lyzzelle [PERSON_NAME] Online Set yourself offline Set yourself on break …" at bounding box center [670, 275] width 1341 height 550
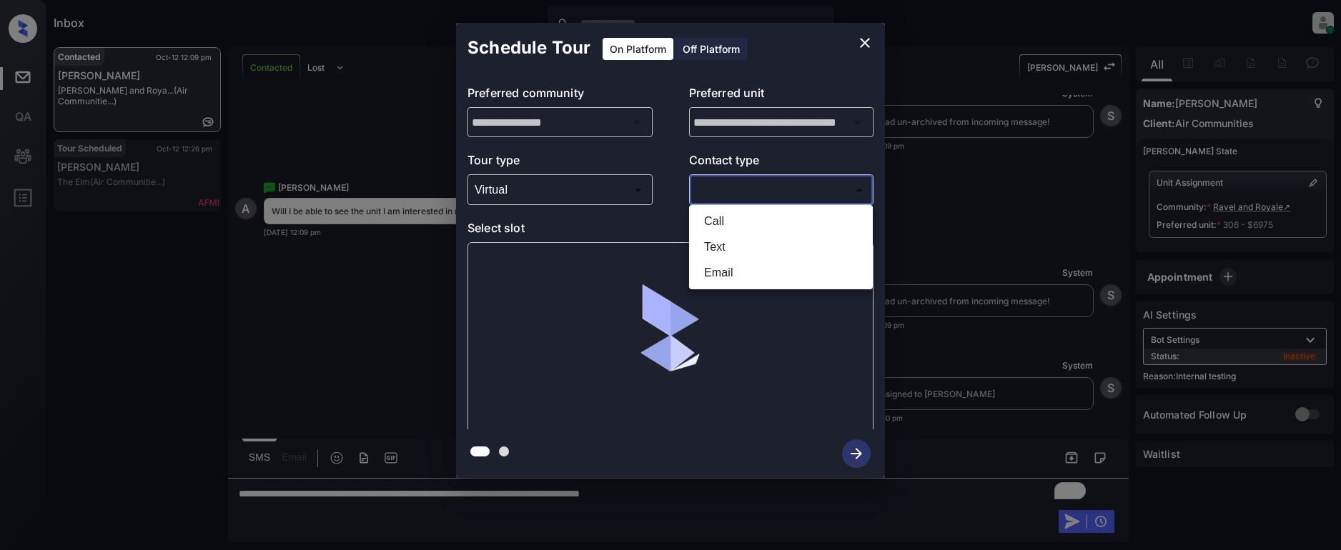
click at [730, 247] on li "Text" at bounding box center [781, 247] width 177 height 26
type input "****"
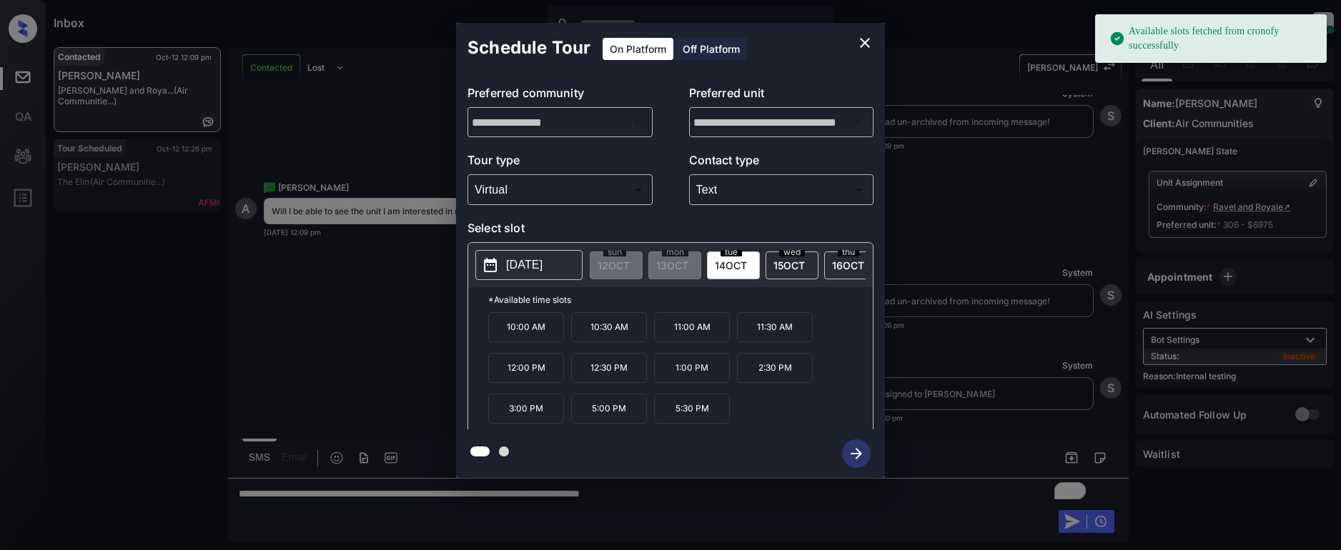
click at [543, 265] on p "[DATE]" at bounding box center [524, 265] width 36 height 17
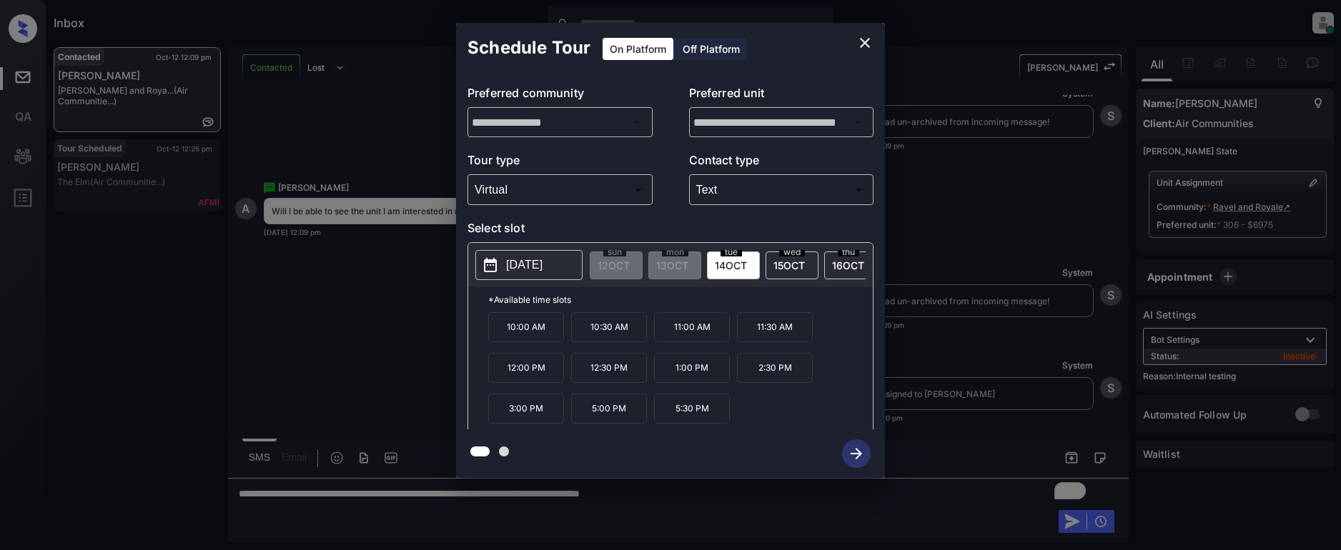
click at [721, 262] on span "[DATE]" at bounding box center [731, 266] width 32 height 12
click at [534, 272] on p "[DATE]" at bounding box center [524, 265] width 36 height 17
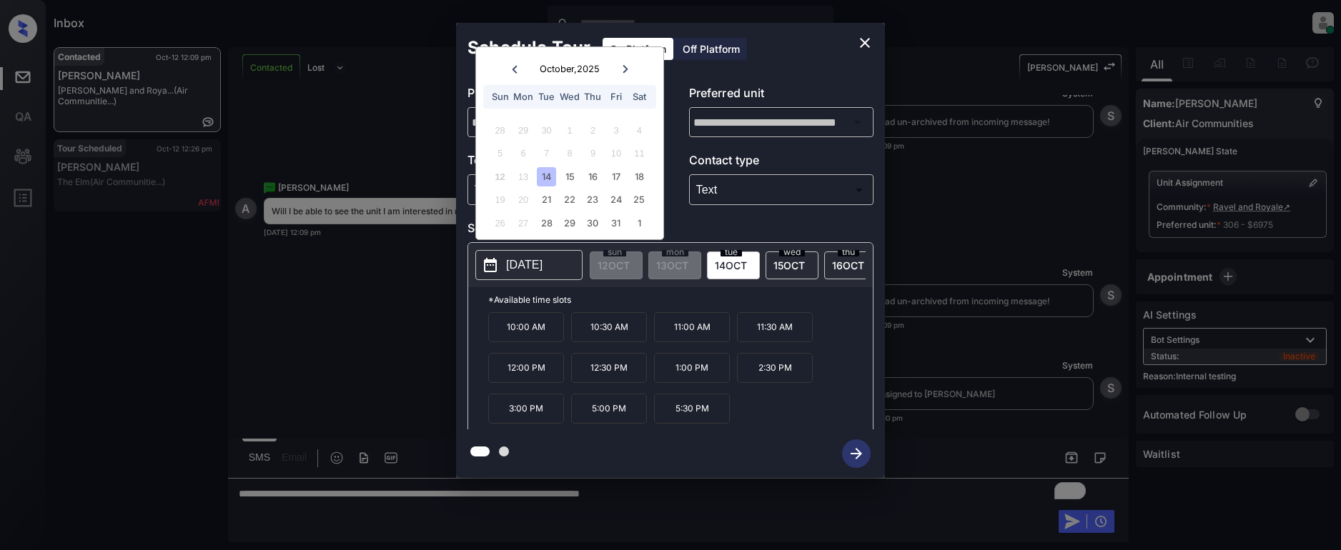
click at [552, 177] on div "14" at bounding box center [546, 176] width 19 height 19
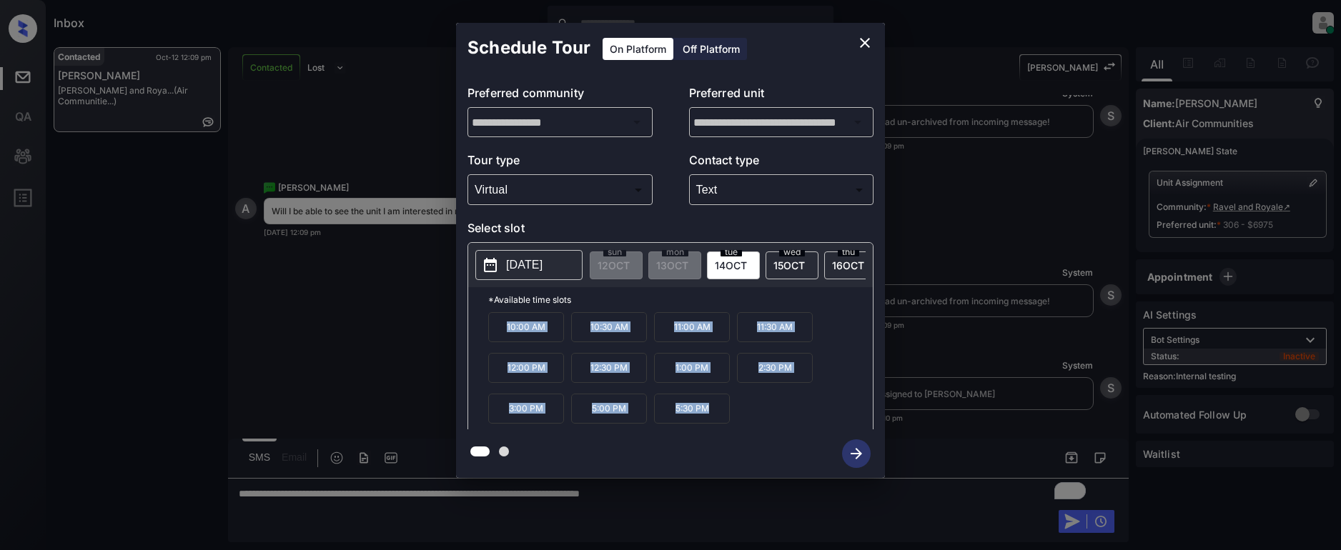
drag, startPoint x: 498, startPoint y: 335, endPoint x: 709, endPoint y: 417, distance: 226.8
click at [729, 416] on div "10:00 AM 10:30 AM 11:00 AM 11:30 AM 12:00 PM 12:30 PM 1:00 PM 2:30 PM 3:00 PM 5…" at bounding box center [680, 369] width 385 height 114
copy div "10:00 AM 10:30 AM 11:00 AM 11:30 AM 12:00 PM 12:30 PM 1:00 PM 2:30 PM 3:00 PM 5…"
click at [866, 43] on icon "close" at bounding box center [864, 42] width 17 height 17
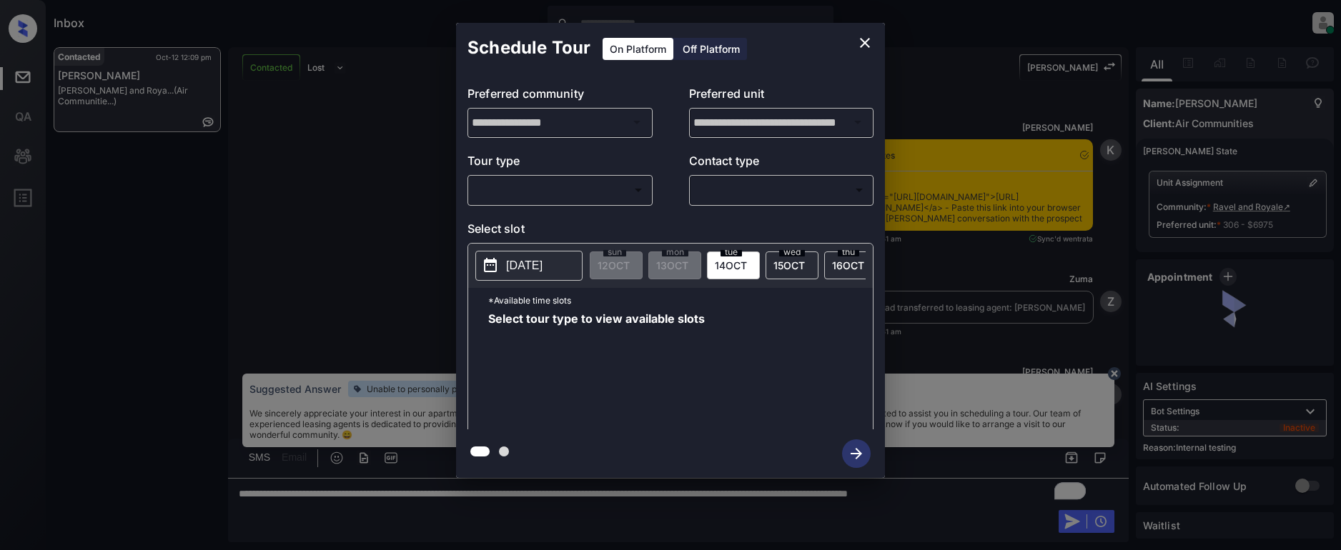
scroll to position [3130, 0]
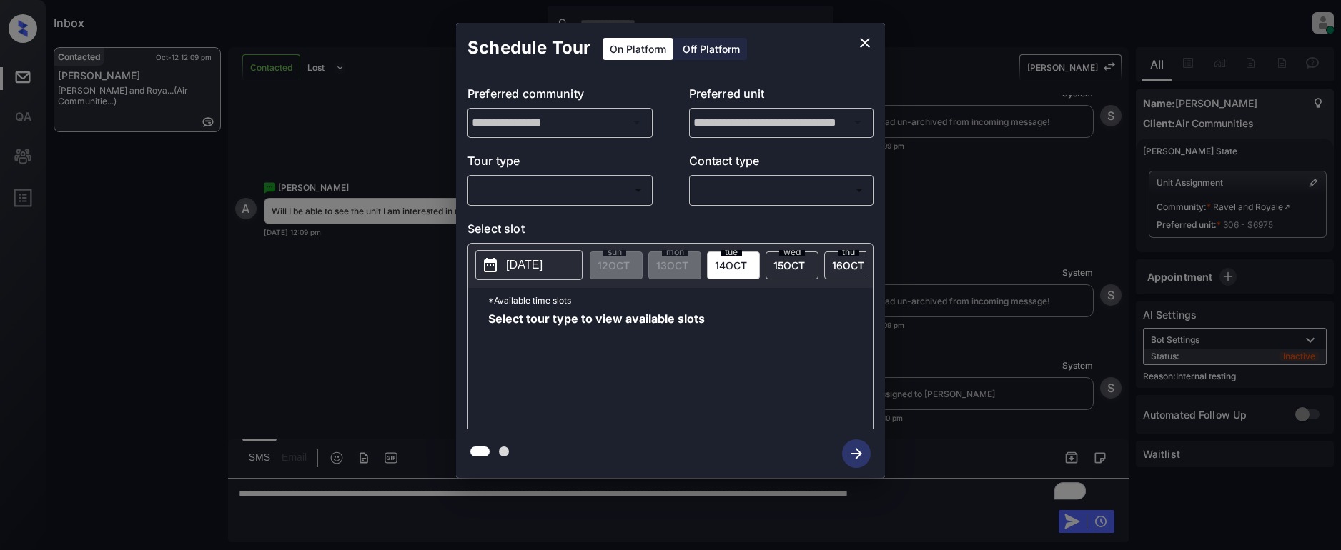
click at [539, 528] on div at bounding box center [670, 275] width 1341 height 550
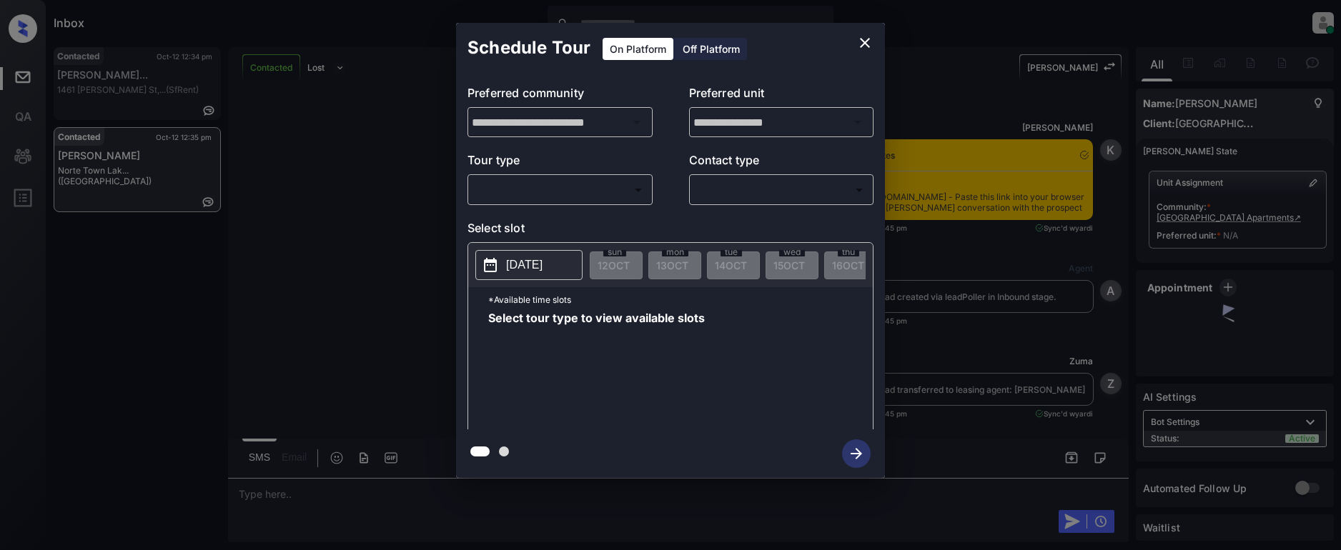
scroll to position [1498, 0]
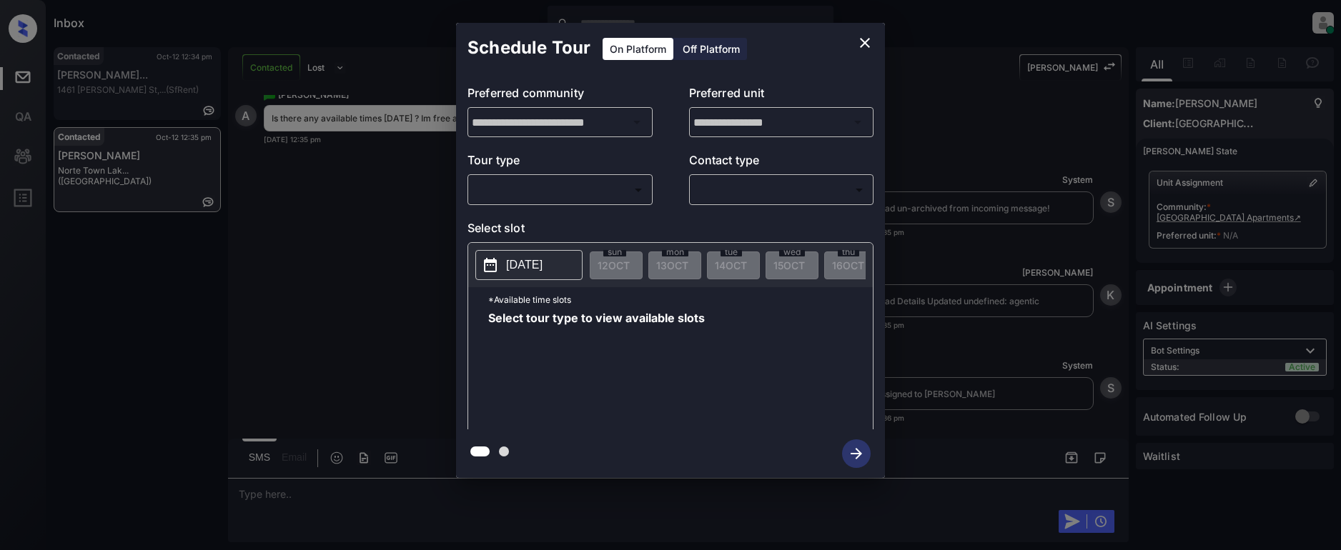
click at [503, 190] on body "Inbox Lyzzelle M. Ceralde Online Set yourself offline Set yourself on break Pro…" at bounding box center [670, 275] width 1341 height 550
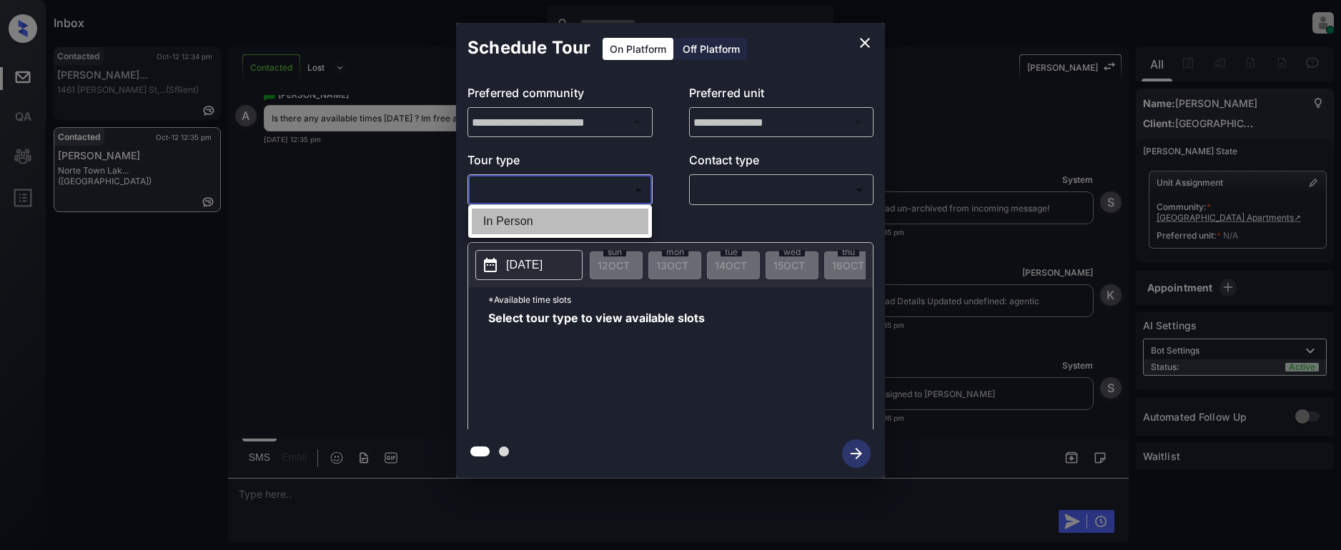
drag, startPoint x: 508, startPoint y: 219, endPoint x: 683, endPoint y: 199, distance: 175.7
click at [514, 221] on li "In Person" at bounding box center [560, 222] width 177 height 26
type input "********"
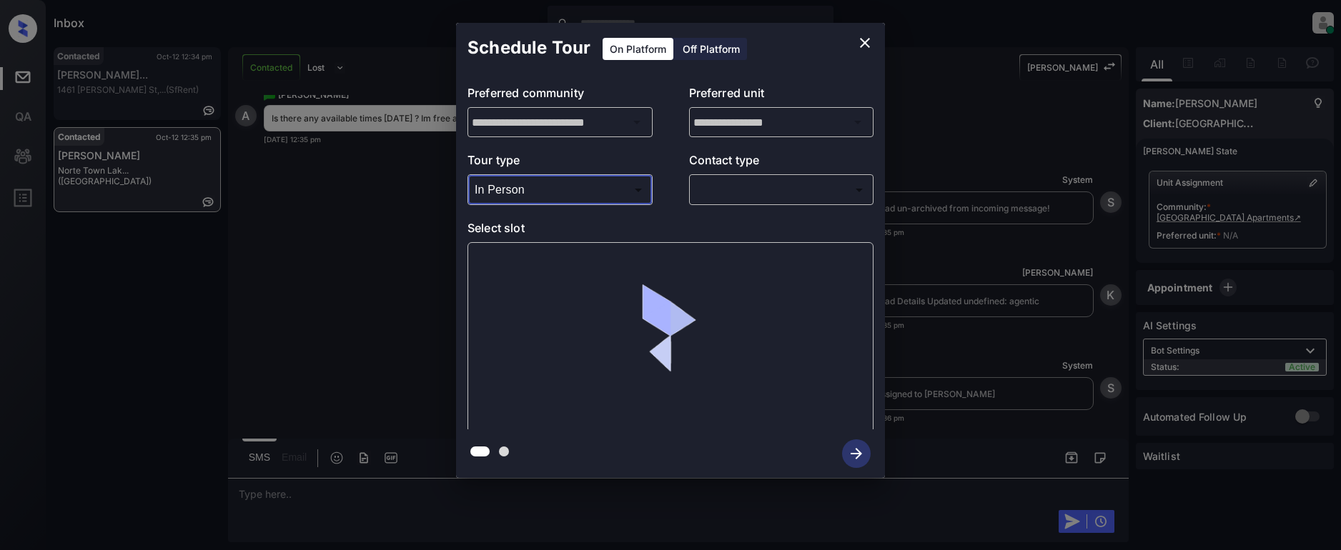
click at [748, 183] on body "Inbox Lyzzelle M. Ceralde Online Set yourself offline Set yourself on break Pro…" at bounding box center [670, 275] width 1341 height 550
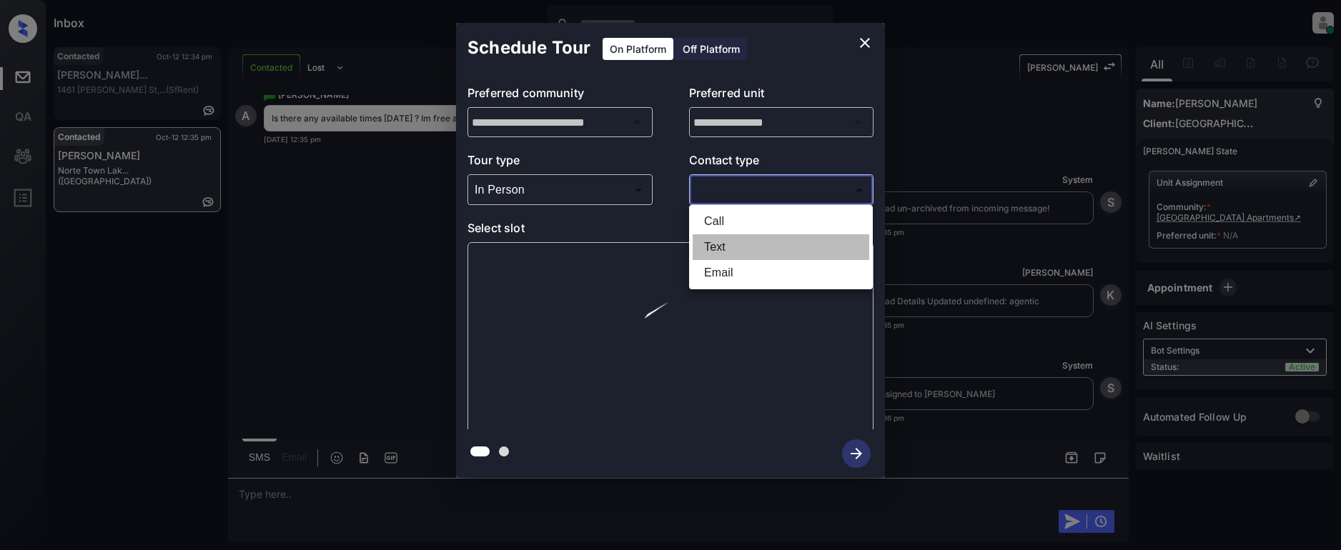
drag, startPoint x: 722, startPoint y: 246, endPoint x: 713, endPoint y: 249, distance: 9.7
click at [723, 247] on li "Text" at bounding box center [781, 247] width 177 height 26
type input "****"
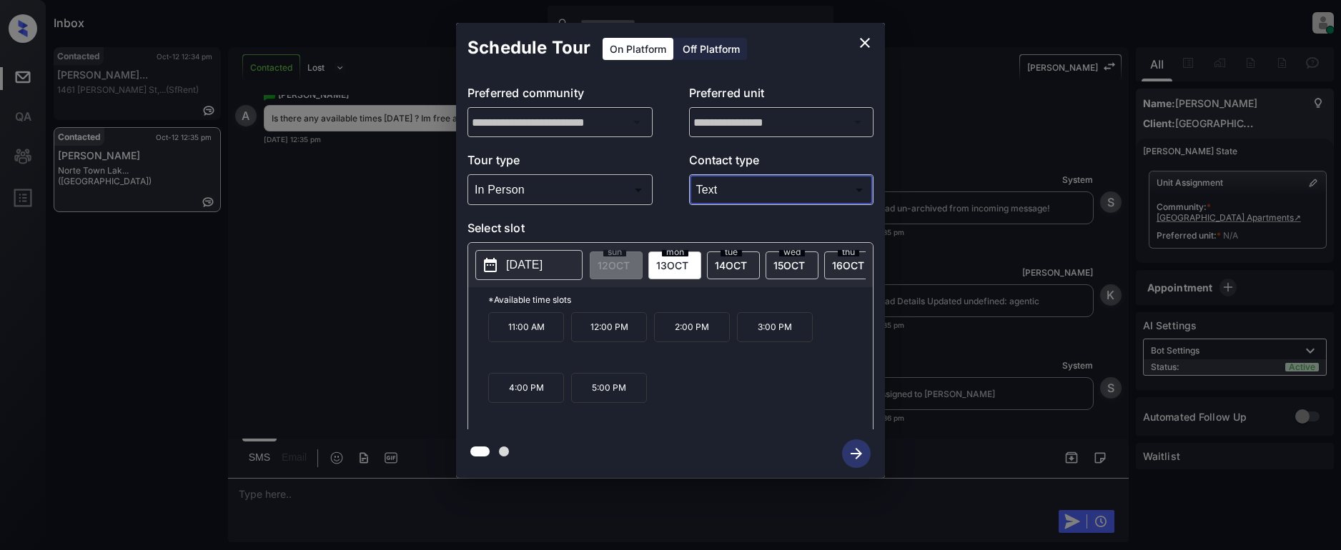
click at [543, 263] on p "[DATE]" at bounding box center [524, 265] width 36 height 17
click at [870, 39] on icon "close" at bounding box center [864, 42] width 17 height 17
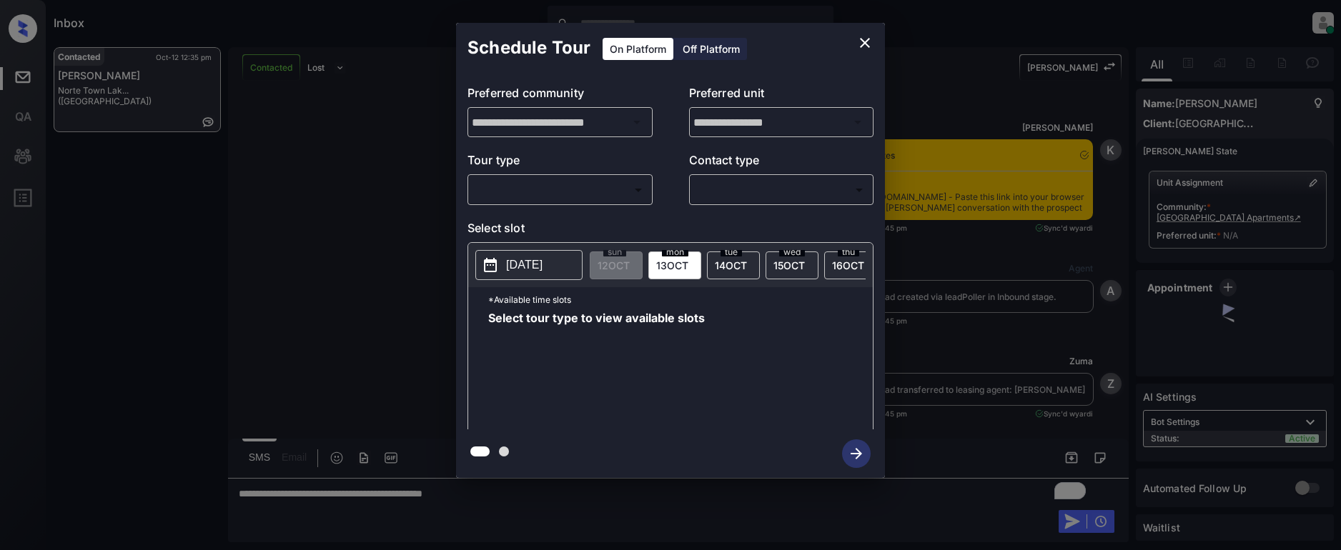
scroll to position [1141, 0]
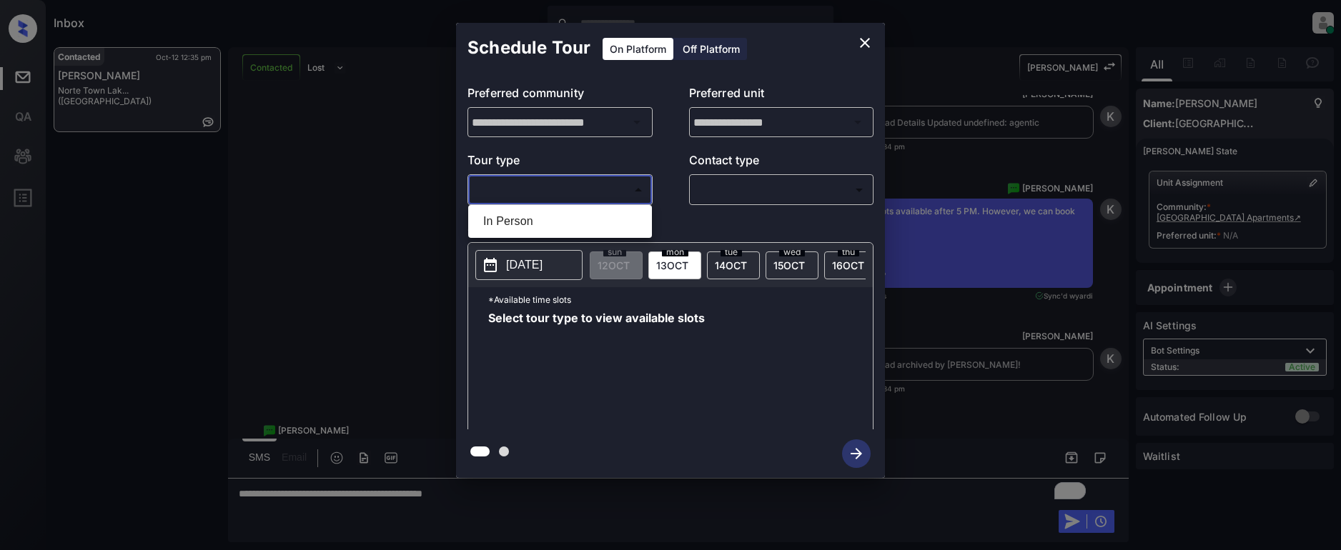
click at [543, 190] on body "Inbox Lyzzelle [PERSON_NAME] Online Set yourself offline Set yourself on break …" at bounding box center [670, 275] width 1341 height 550
drag, startPoint x: 506, startPoint y: 224, endPoint x: 681, endPoint y: 204, distance: 176.4
click at [515, 224] on li "In Person" at bounding box center [560, 222] width 177 height 26
type input "********"
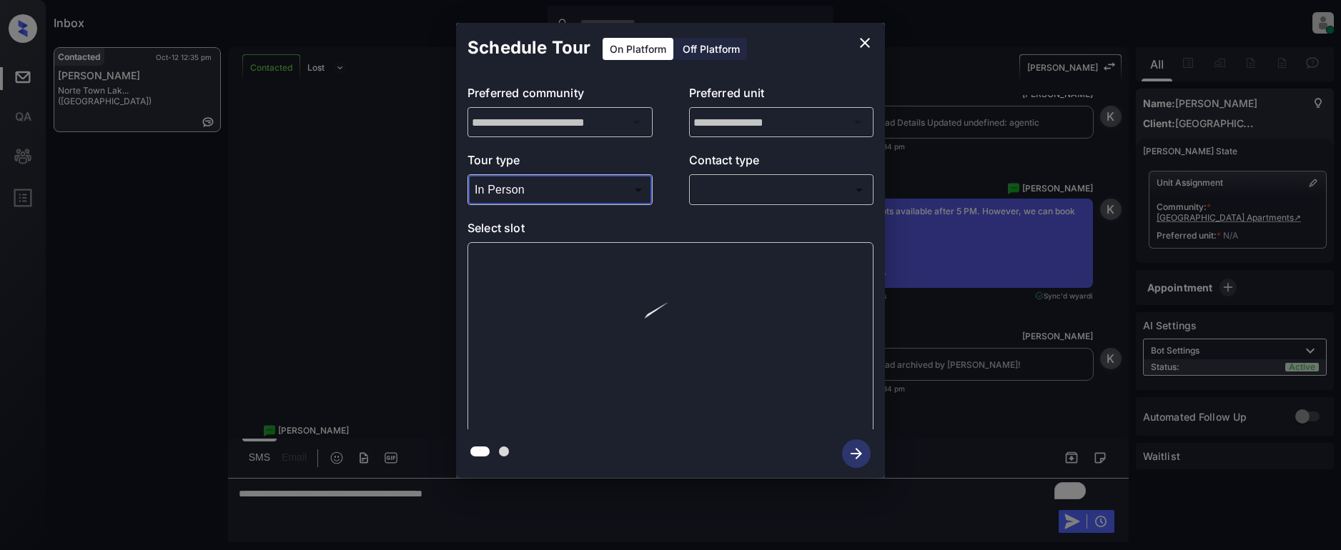
click at [740, 197] on body "Inbox Lyzzelle [PERSON_NAME] Online Set yourself offline Set yourself on break …" at bounding box center [670, 275] width 1341 height 550
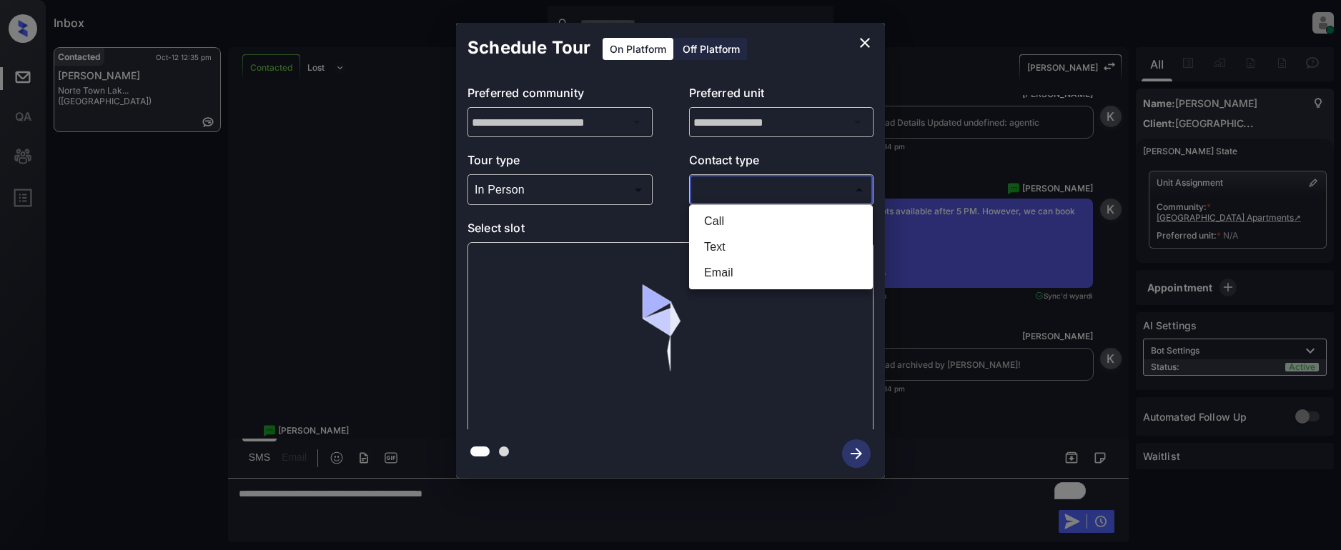
click at [734, 249] on li "Text" at bounding box center [781, 247] width 177 height 26
type input "****"
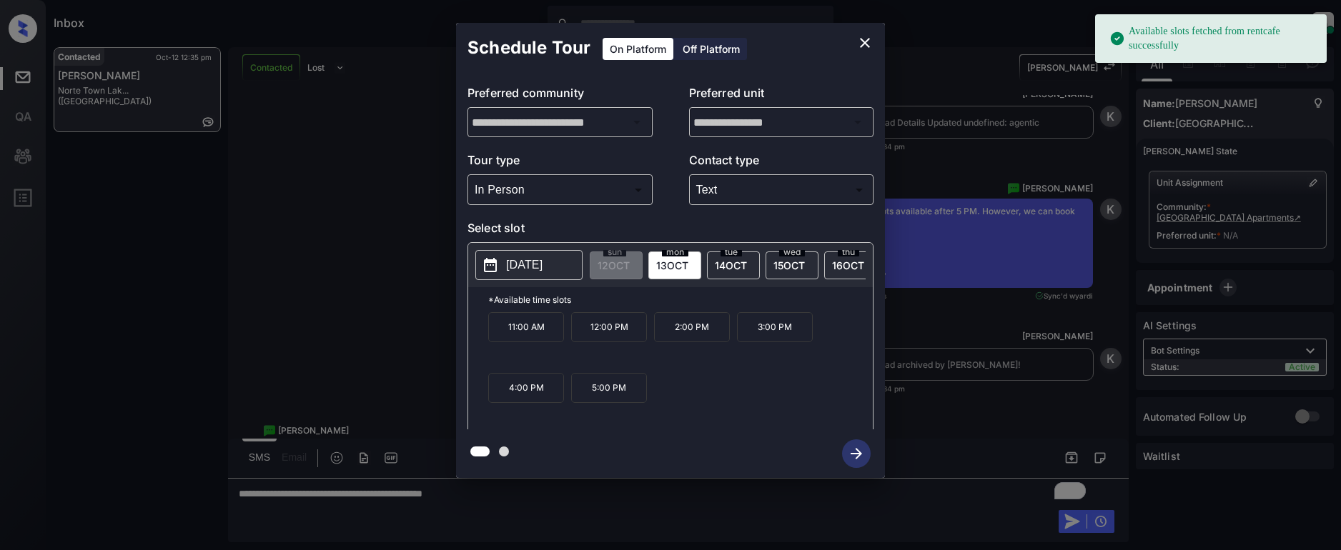
drag, startPoint x: 514, startPoint y: 269, endPoint x: 520, endPoint y: 251, distance: 19.0
click at [516, 267] on p "[DATE]" at bounding box center [524, 265] width 36 height 17
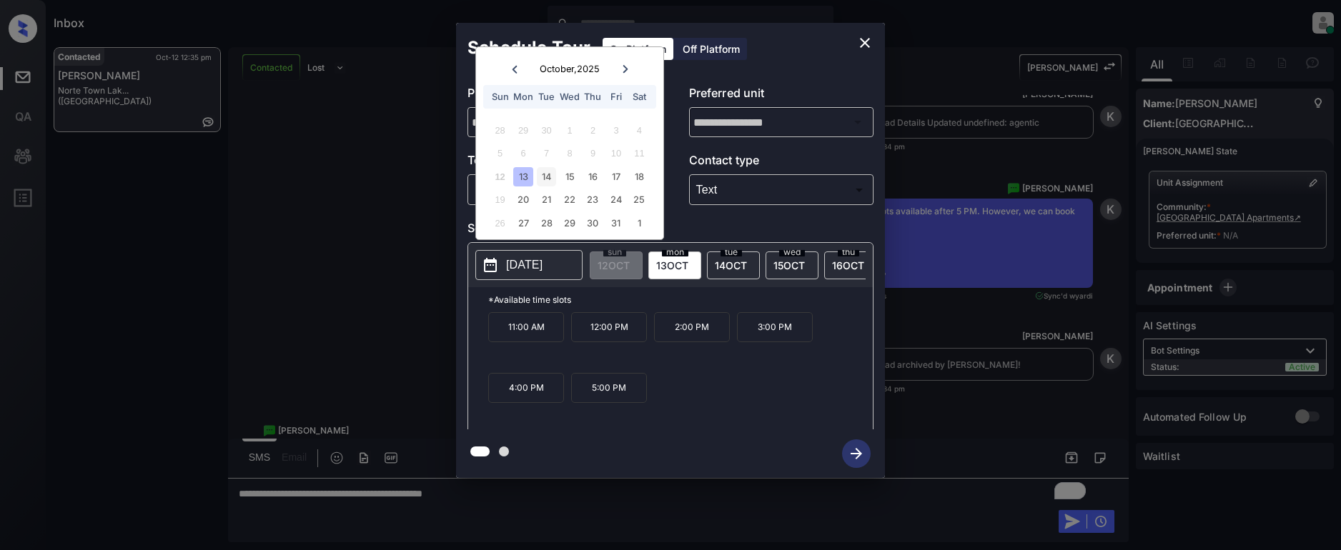
click at [547, 179] on div "14" at bounding box center [546, 176] width 19 height 19
click at [570, 179] on div "15" at bounding box center [569, 176] width 19 height 19
click at [593, 206] on div "23" at bounding box center [592, 199] width 19 height 19
click at [616, 224] on div "31" at bounding box center [615, 223] width 19 height 19
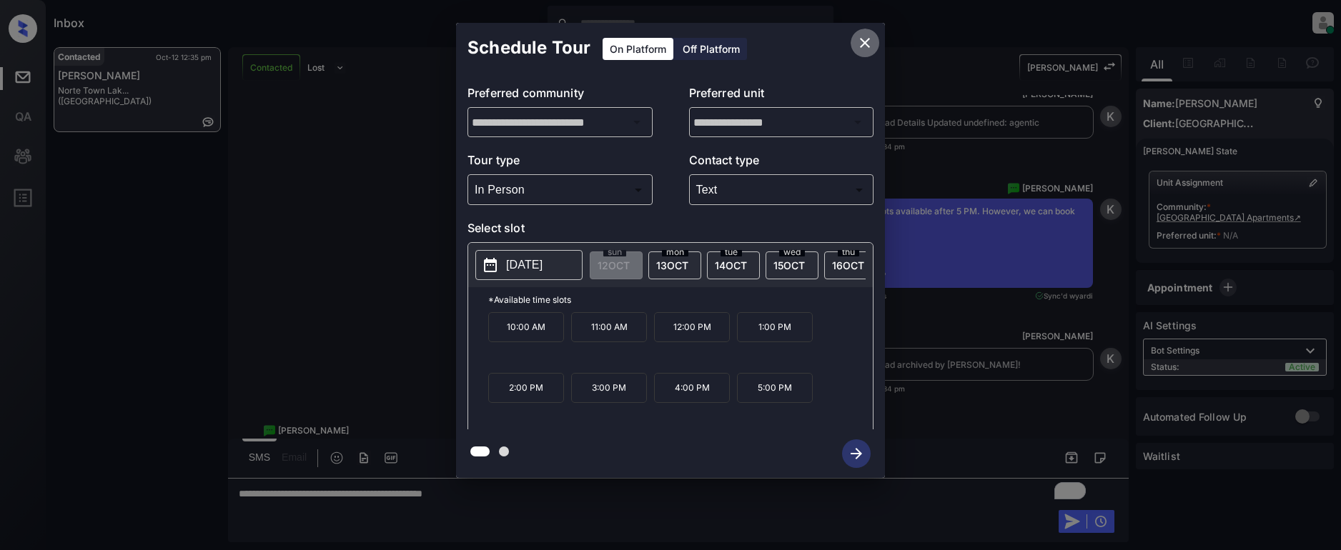
click at [859, 40] on icon "close" at bounding box center [864, 42] width 17 height 17
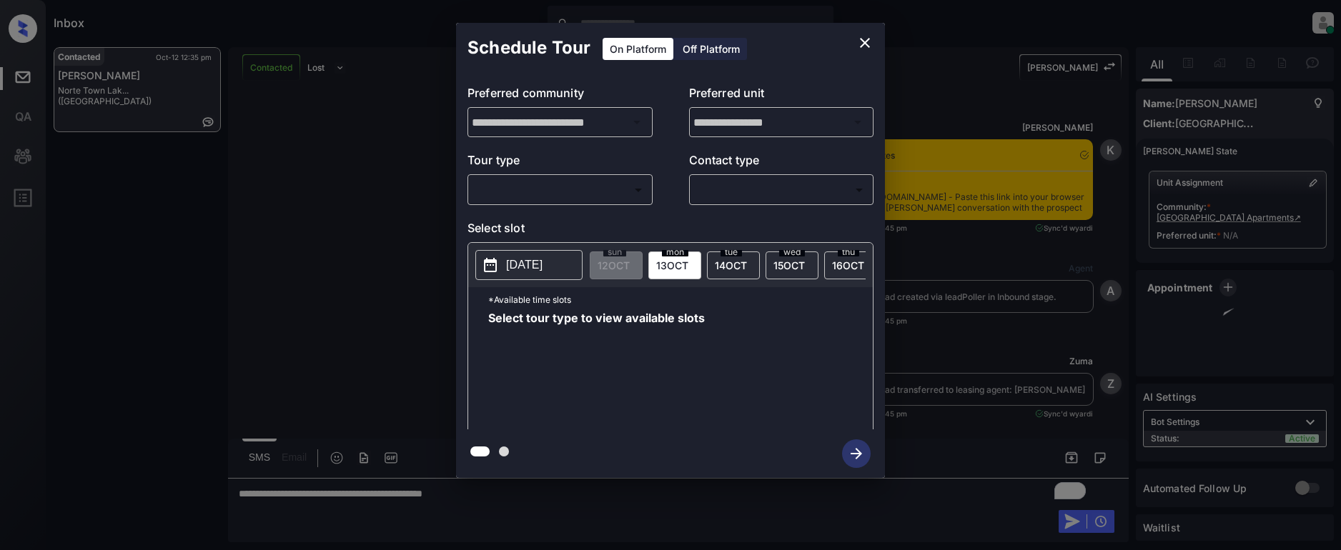
scroll to position [1141, 0]
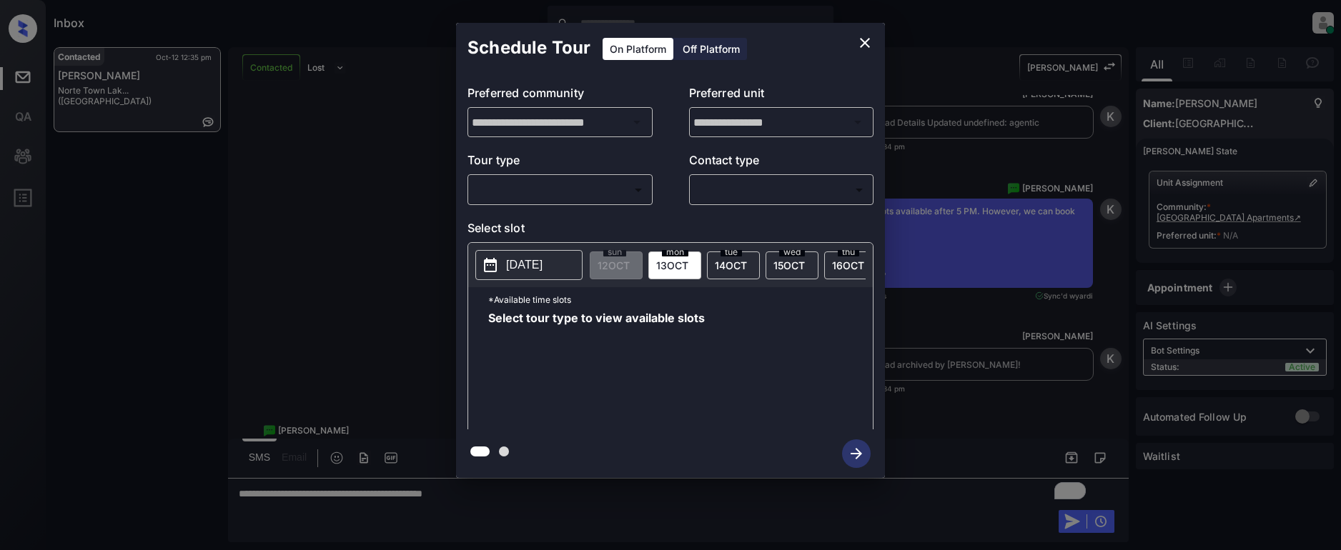
click at [573, 193] on body "Inbox Lyzzelle [PERSON_NAME] Online Set yourself offline Set yourself on break …" at bounding box center [670, 275] width 1341 height 550
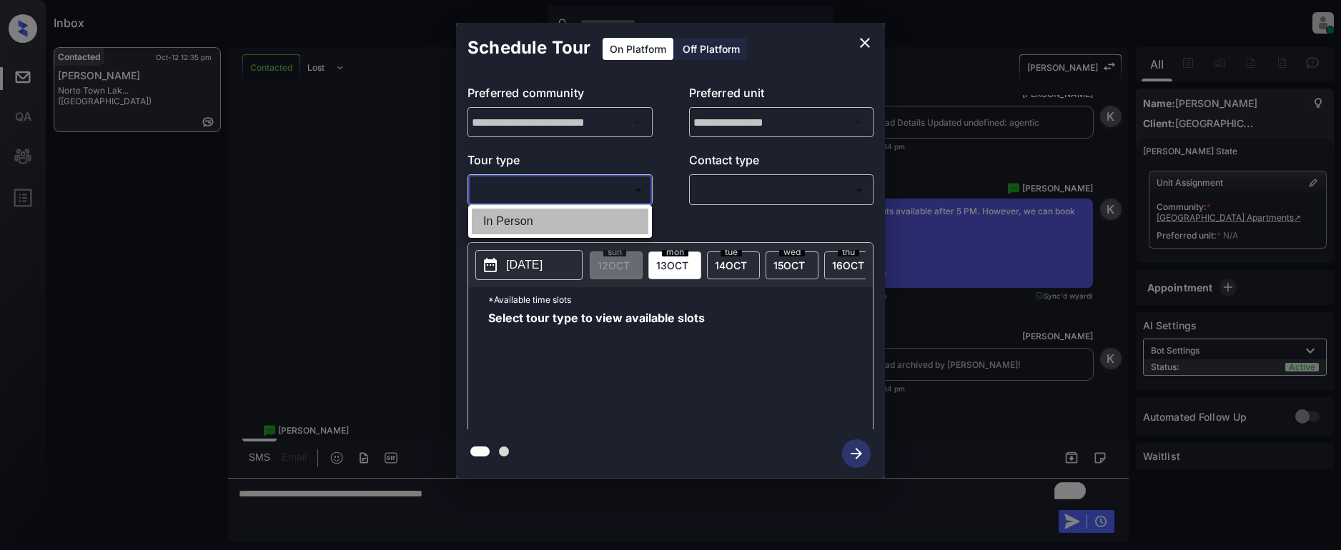
drag, startPoint x: 526, startPoint y: 223, endPoint x: 666, endPoint y: 218, distance: 140.2
click at [543, 223] on li "In Person" at bounding box center [560, 222] width 177 height 26
type input "********"
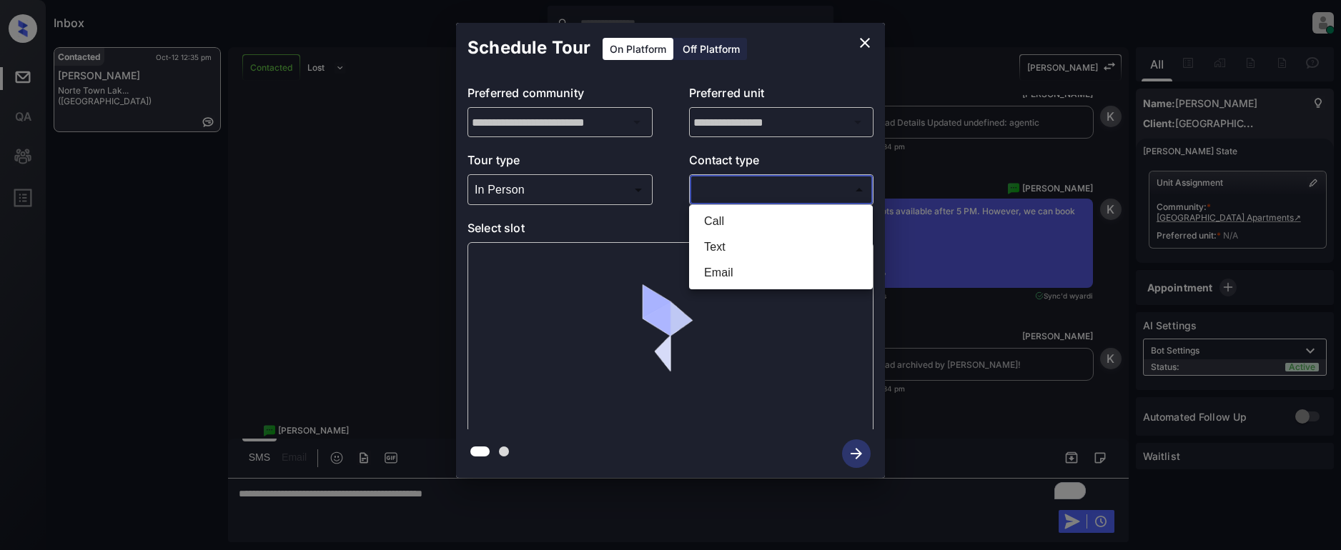
drag, startPoint x: 716, startPoint y: 202, endPoint x: 747, endPoint y: 203, distance: 31.5
click at [726, 196] on body "Inbox Lyzzelle [PERSON_NAME] Online Set yourself offline Set yourself on break …" at bounding box center [670, 275] width 1341 height 550
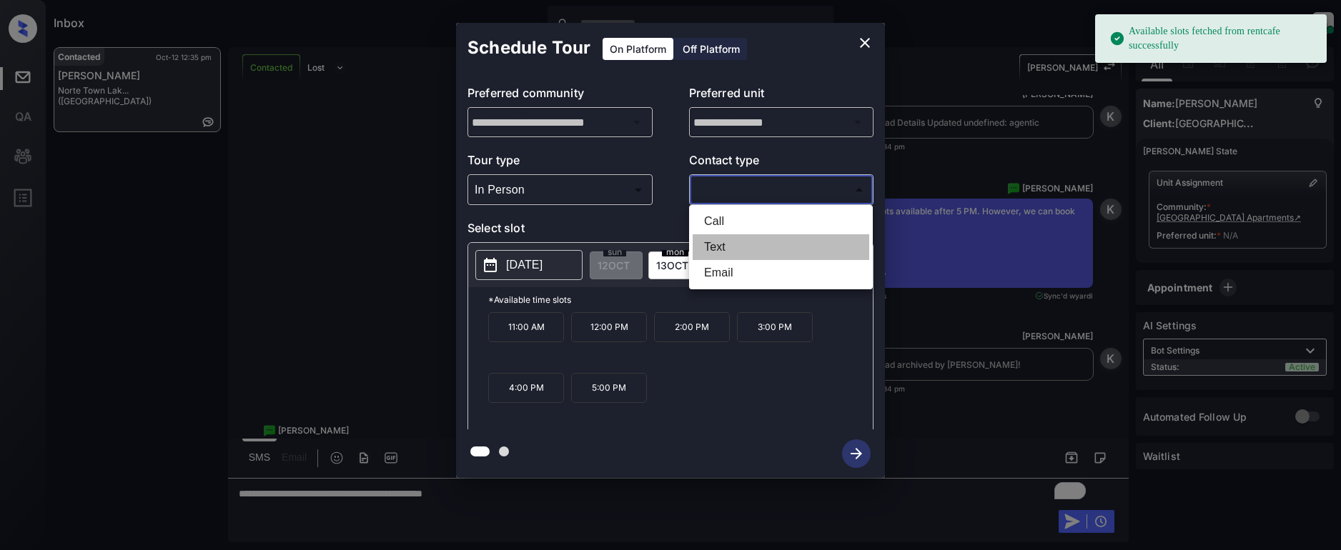
click at [721, 251] on li "Text" at bounding box center [781, 247] width 177 height 26
type input "****"
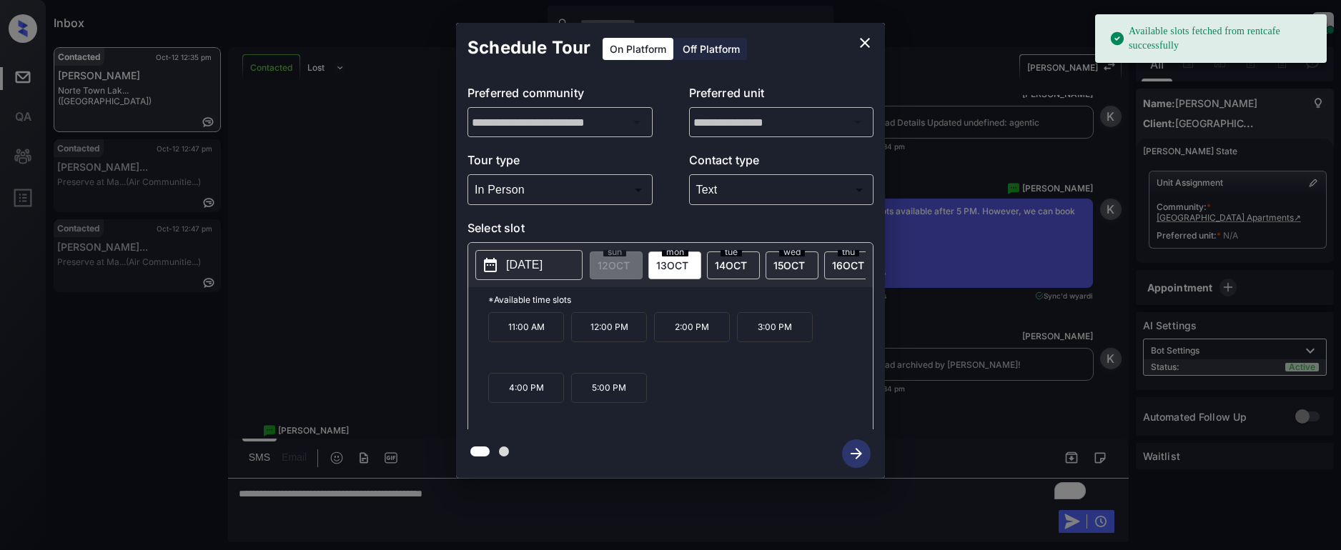
click at [513, 275] on button "[DATE]" at bounding box center [528, 265] width 107 height 30
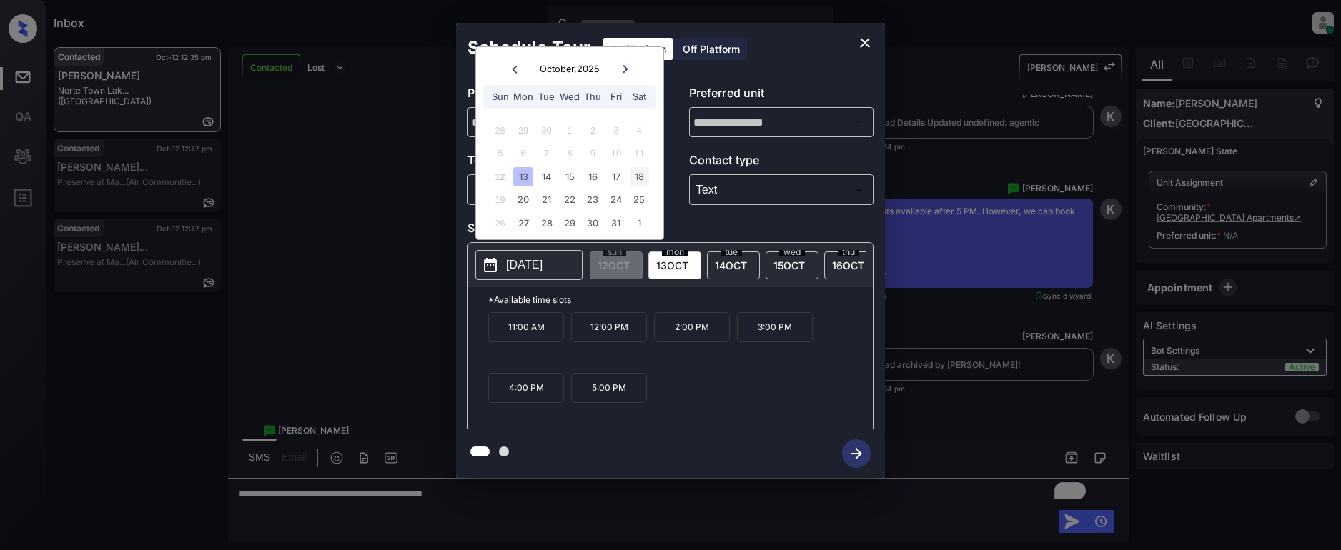
click at [642, 177] on div "18" at bounding box center [639, 176] width 19 height 19
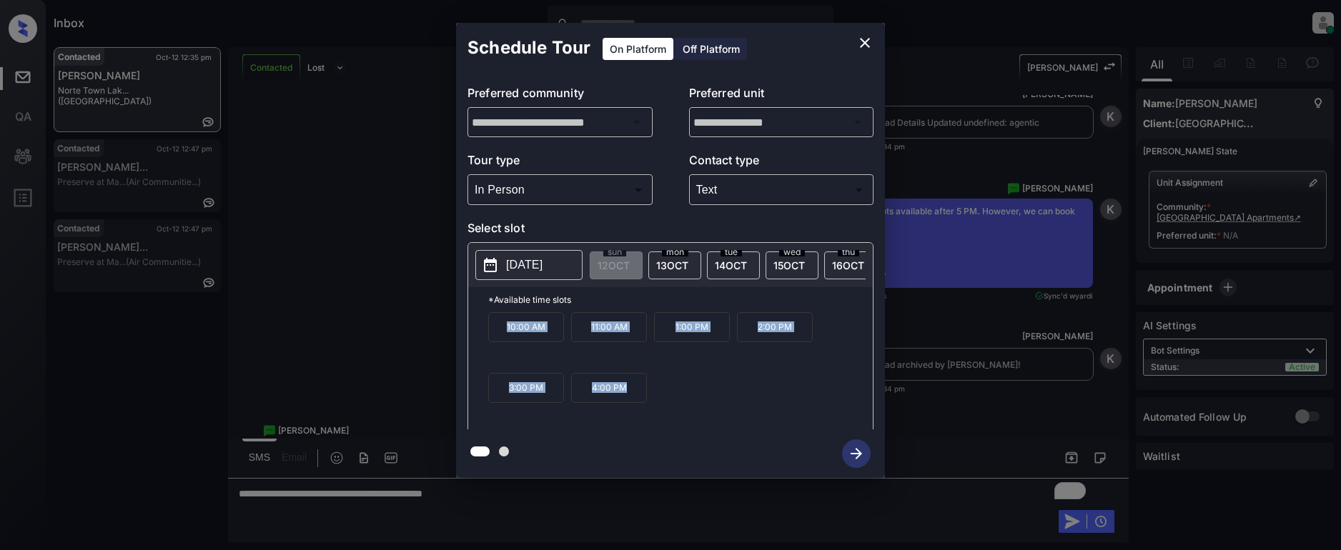
drag, startPoint x: 492, startPoint y: 330, endPoint x: 633, endPoint y: 402, distance: 158.9
click at [633, 402] on div "10:00 AM 11:00 AM 1:00 PM 2:00 PM 3:00 PM 4:00 PM" at bounding box center [680, 369] width 385 height 114
copy div "10:00 AM 11:00 AM 1:00 PM 2:00 PM 3:00 PM 4:00 PM"
click at [862, 46] on icon "close" at bounding box center [865, 43] width 10 height 10
